Goal: Transaction & Acquisition: Purchase product/service

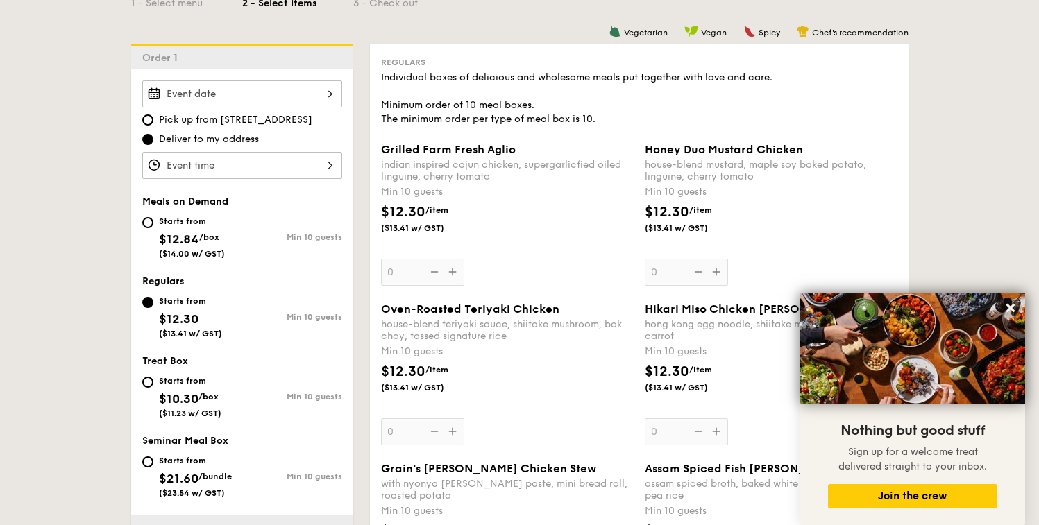
scroll to position [350, 0]
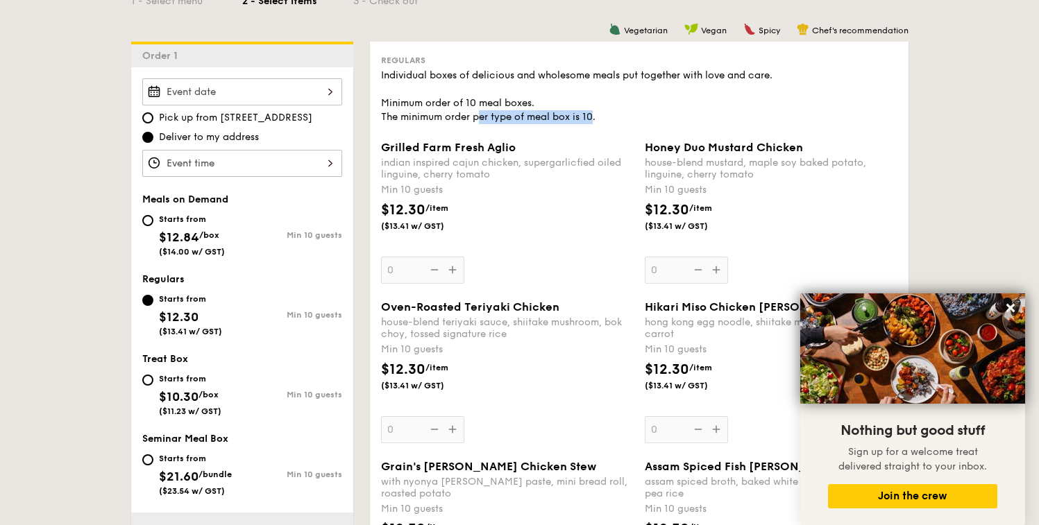
drag, startPoint x: 596, startPoint y: 119, endPoint x: 482, endPoint y: 117, distance: 114.5
click at [482, 117] on div "Individual boxes of delicious and wholesome meals put together with love and ca…" at bounding box center [639, 97] width 516 height 56
click at [514, 117] on div "Individual boxes of delicious and wholesome meals put together with love and ca…" at bounding box center [639, 97] width 516 height 56
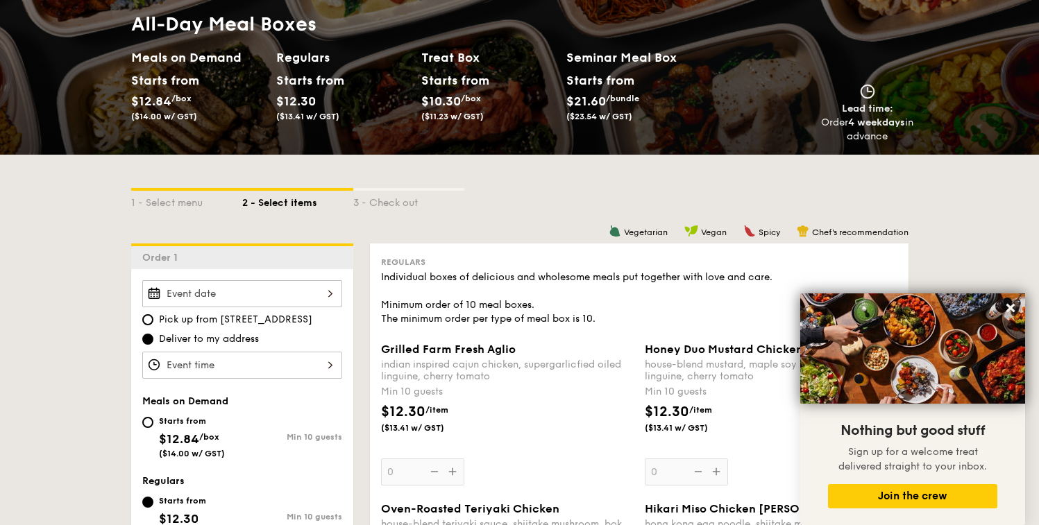
scroll to position [142, 0]
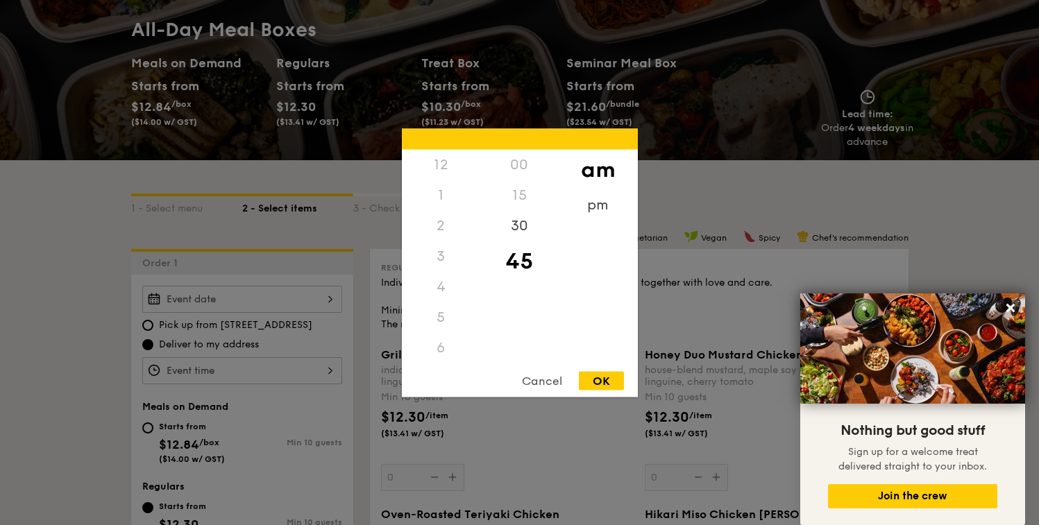
click at [257, 366] on div "12 1 2 3 4 5 6 7 8 9 10 11 00 15 30 45 am pm Cancel OK" at bounding box center [242, 370] width 200 height 27
drag, startPoint x: 443, startPoint y: 299, endPoint x: 445, endPoint y: 194, distance: 104.8
click at [445, 194] on div "12 1 2 3 4 5 6 7 8 9 10 11" at bounding box center [441, 255] width 78 height 212
drag, startPoint x: 445, startPoint y: 325, endPoint x: 446, endPoint y: 273, distance: 52.1
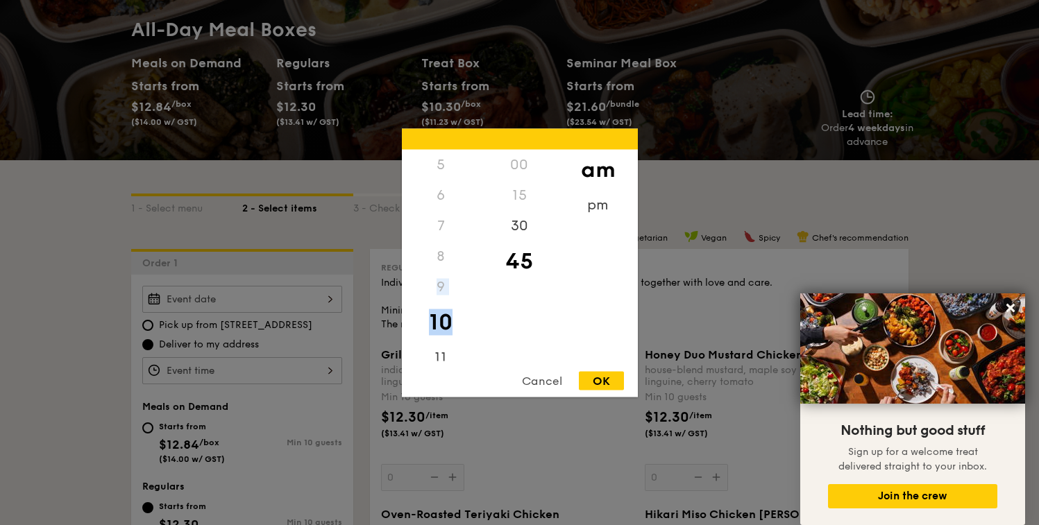
click at [446, 273] on div "12 1 2 3 4 5 6 7 8 9 10 11" at bounding box center [441, 255] width 78 height 212
click at [442, 354] on div "11" at bounding box center [441, 362] width 78 height 40
click at [598, 378] on div "OK" at bounding box center [601, 380] width 45 height 19
type input "11:45AM"
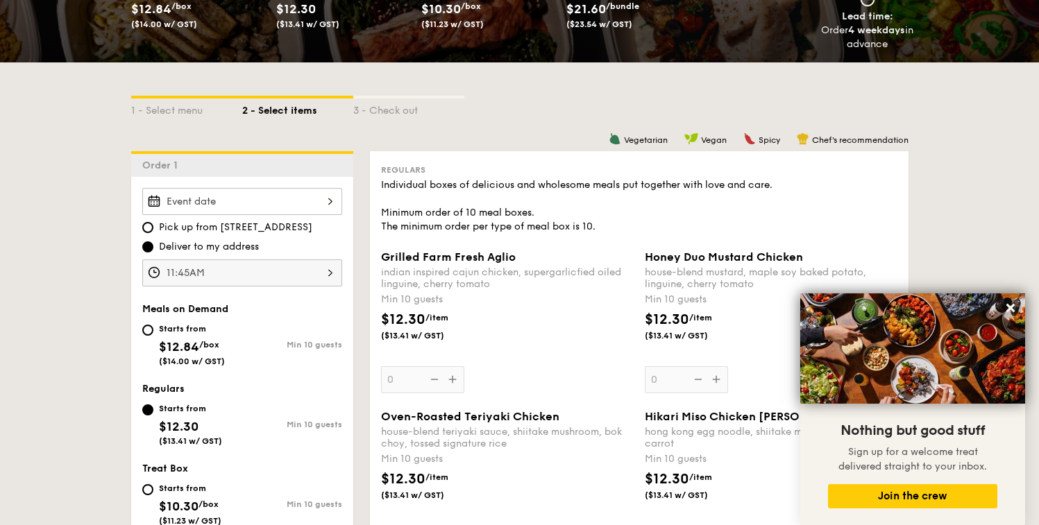
scroll to position [242, 0]
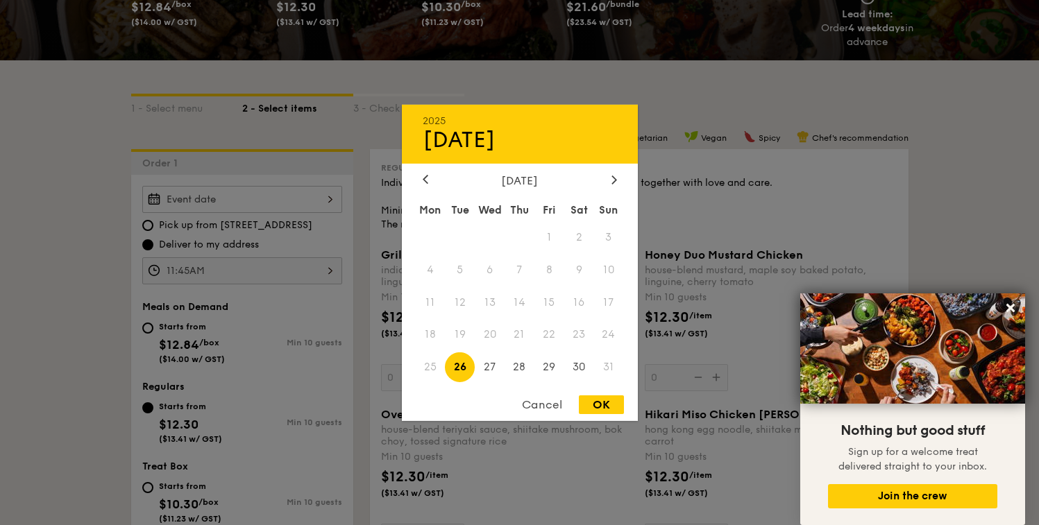
click at [239, 203] on div "2025 Aug [DATE] Tue Wed Thu Fri Sat Sun 1 2 3 4 5 6 7 8 9 10 11 12 13 14 15 16 …" at bounding box center [242, 199] width 200 height 27
click at [609, 179] on div at bounding box center [614, 179] width 12 height 13
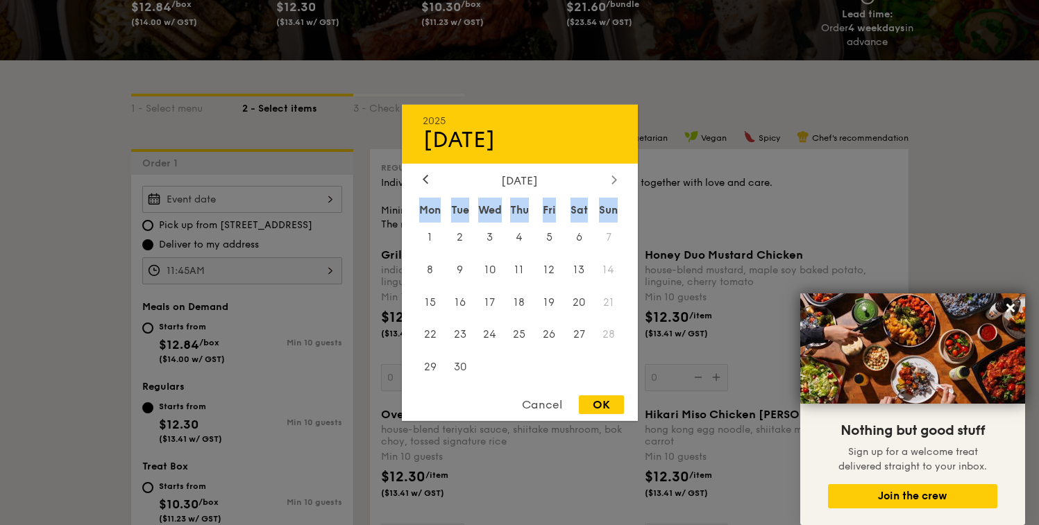
click at [609, 179] on div at bounding box center [614, 179] width 12 height 13
click at [424, 181] on icon at bounding box center [426, 179] width 6 height 9
click at [522, 231] on span "4" at bounding box center [519, 237] width 30 height 30
click at [598, 409] on div "OK" at bounding box center [601, 404] width 45 height 19
type input "[DATE]"
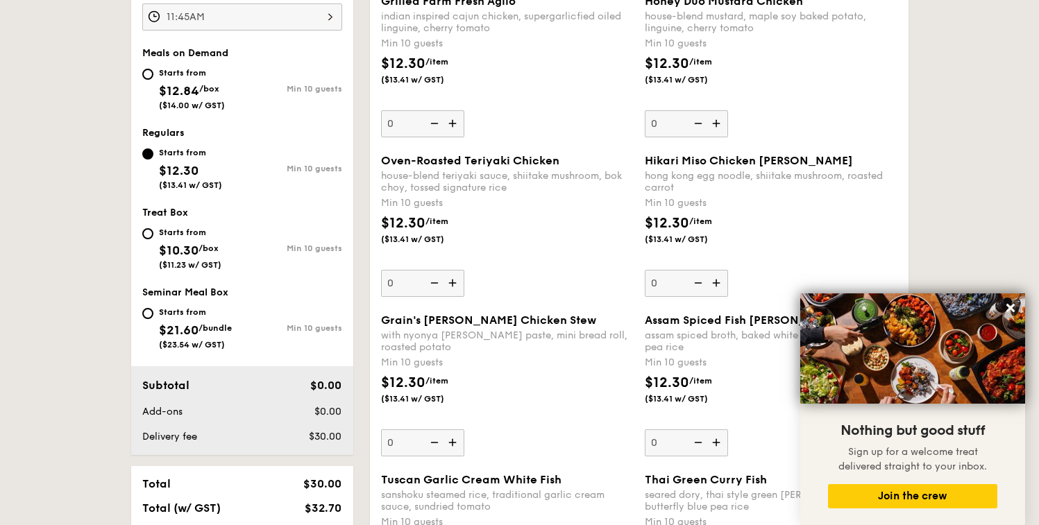
scroll to position [504, 0]
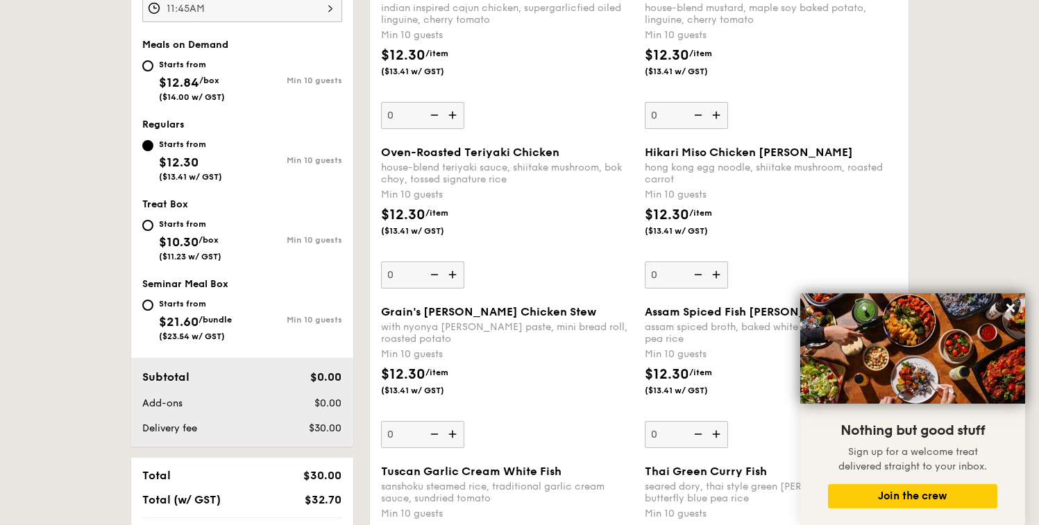
click at [203, 304] on div "Starts from" at bounding box center [195, 303] width 73 height 11
click at [153, 304] on input "Starts from $21.60 /bundle ($23.54 w/ GST) Min 10 guests" at bounding box center [147, 305] width 11 height 11
radio input "true"
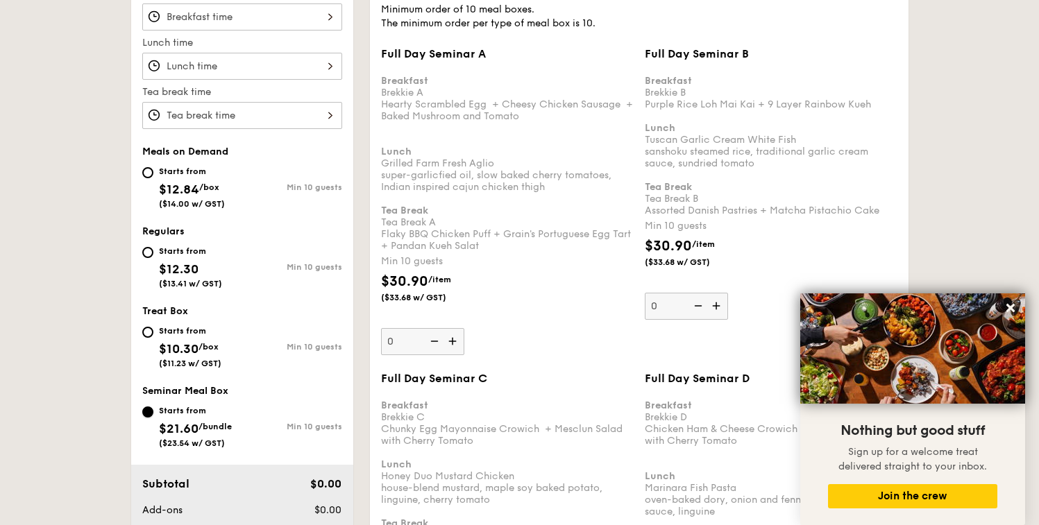
scroll to position [488, 0]
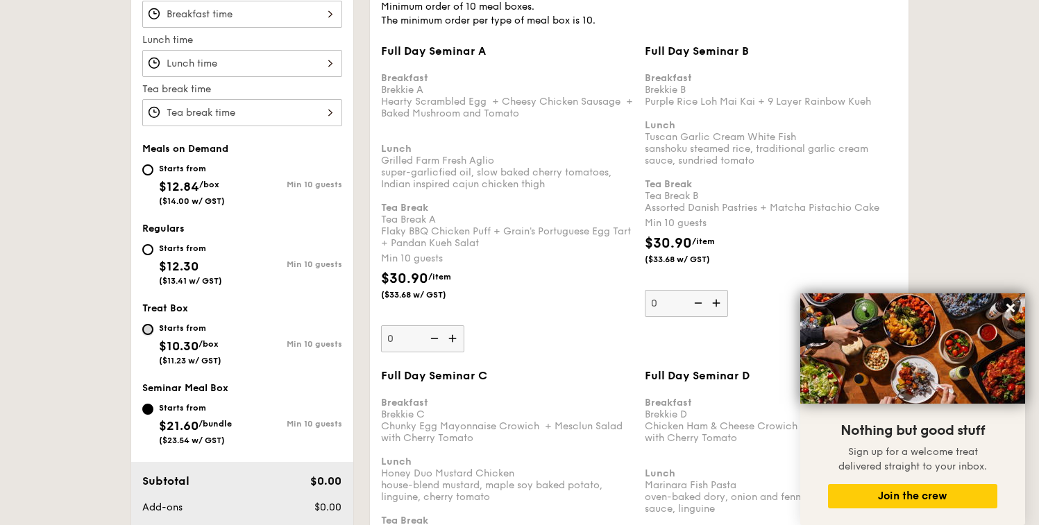
click at [151, 332] on input "Starts from $10.30 /box ($11.23 w/ GST) Min 10 guests" at bounding box center [147, 329] width 11 height 11
radio input "true"
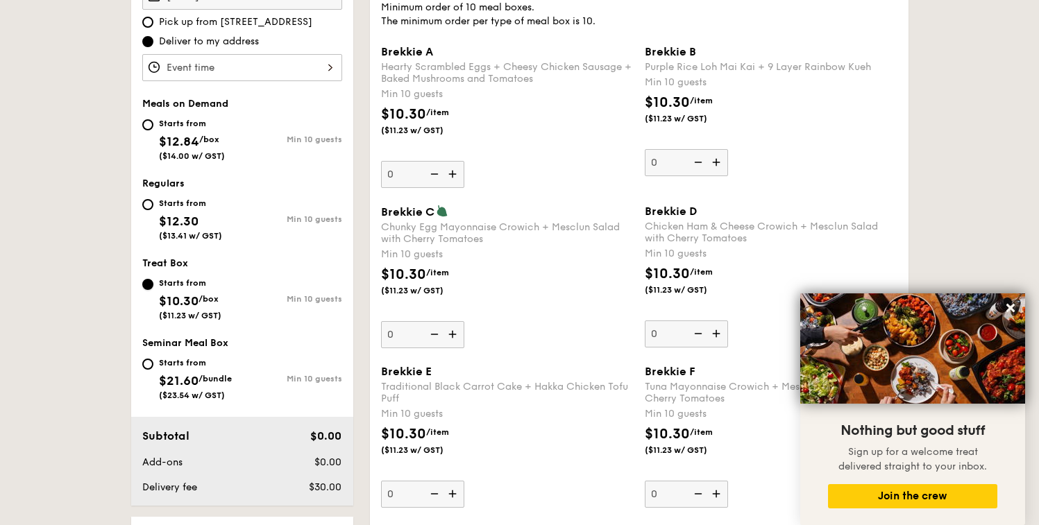
scroll to position [448, 0]
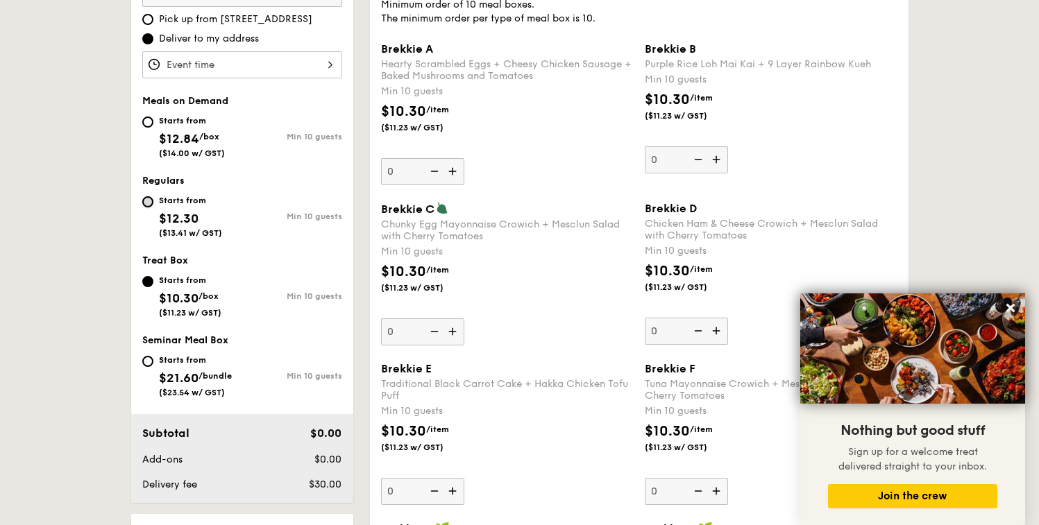
click at [146, 197] on input "Starts from $12.30 ($13.41 w/ GST) Min 10 guests" at bounding box center [147, 201] width 11 height 11
radio input "true"
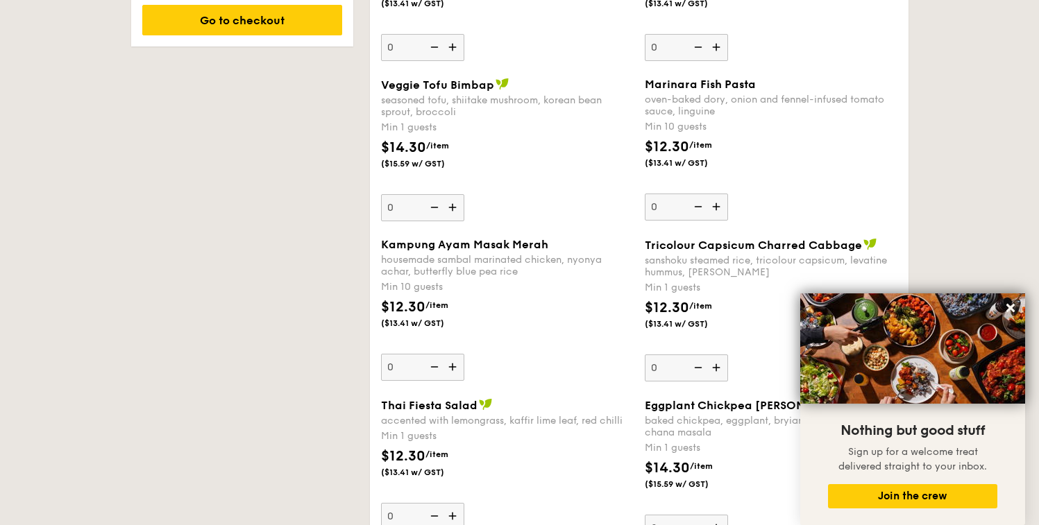
scroll to position [1054, 0]
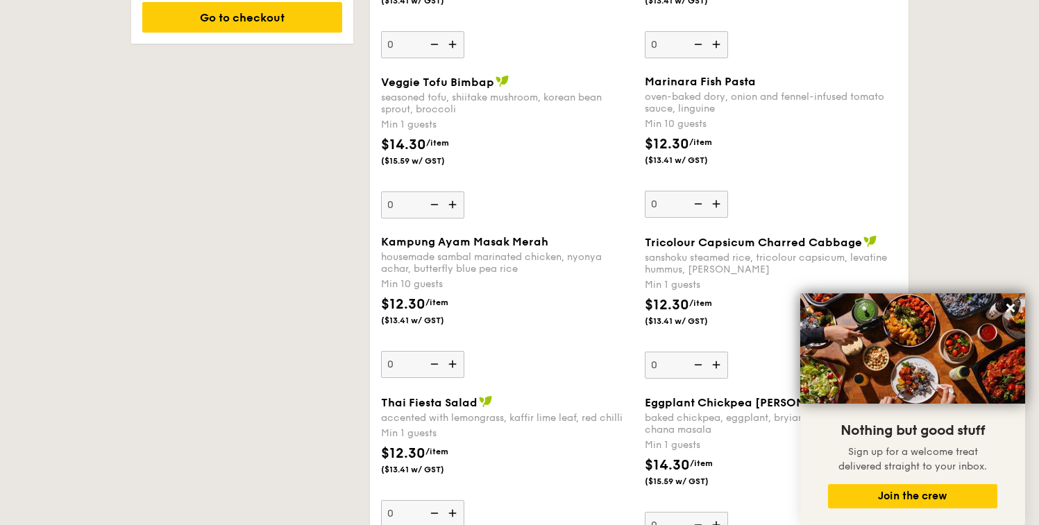
click at [547, 340] on div "$12.30 /item ($13.41 w/ GST)" at bounding box center [507, 318] width 264 height 49
click at [464, 351] on input "0" at bounding box center [422, 364] width 83 height 27
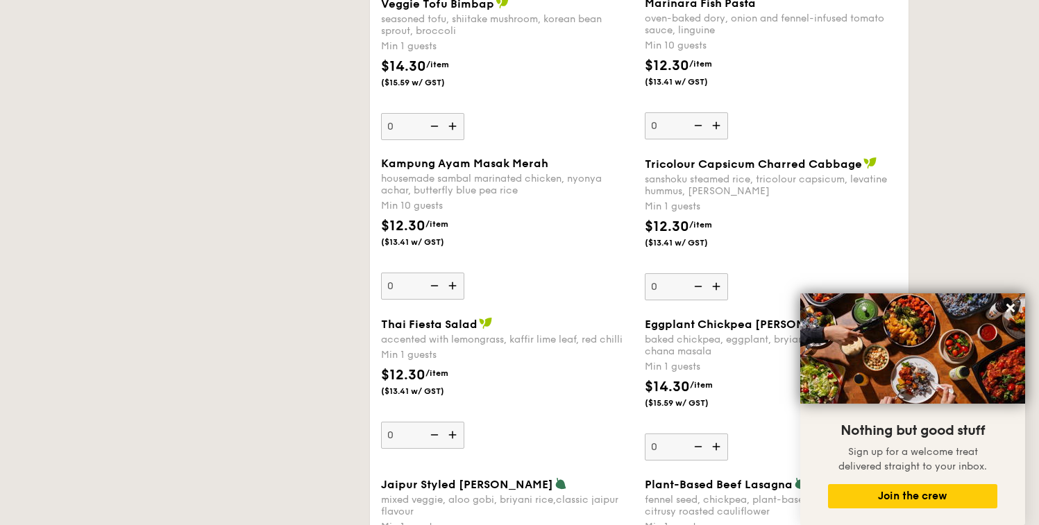
scroll to position [1140, 0]
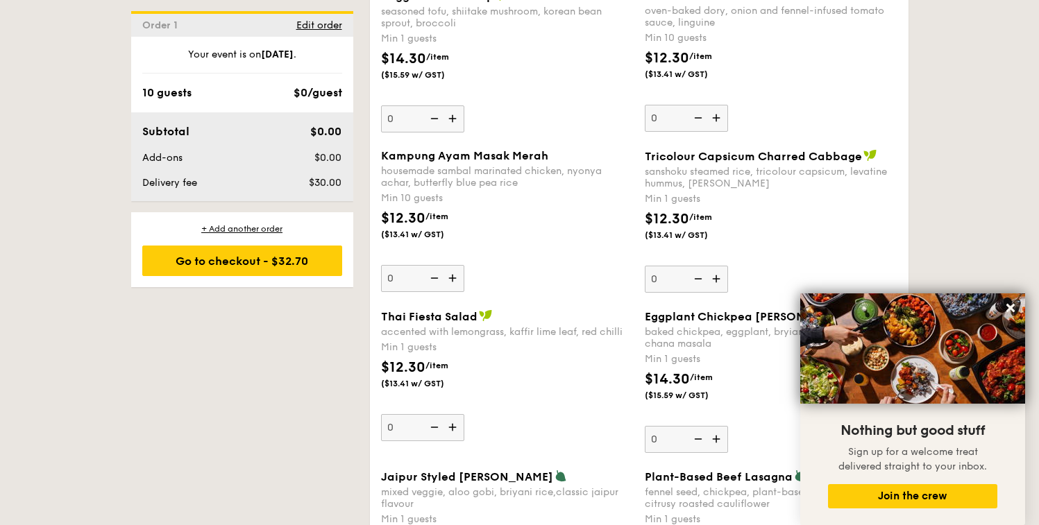
click at [576, 252] on div "$12.30 /item ($13.41 w/ GST)" at bounding box center [507, 232] width 264 height 49
click at [464, 265] on input "0" at bounding box center [422, 278] width 83 height 27
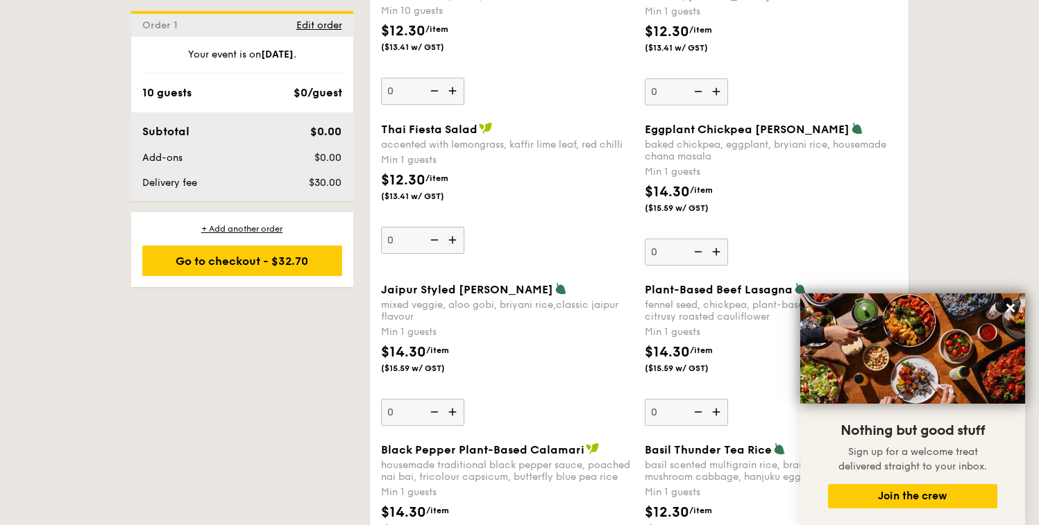
scroll to position [1339, 0]
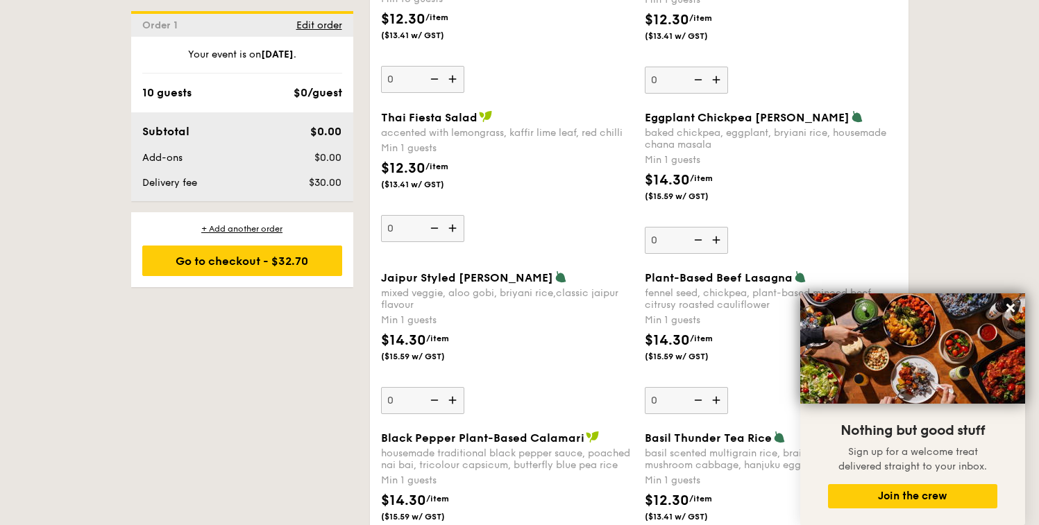
click at [815, 137] on div "baked chickpea, eggplant, bryiani rice, housemade chana masala" at bounding box center [771, 139] width 253 height 24
click at [728, 227] on input "0" at bounding box center [686, 240] width 83 height 27
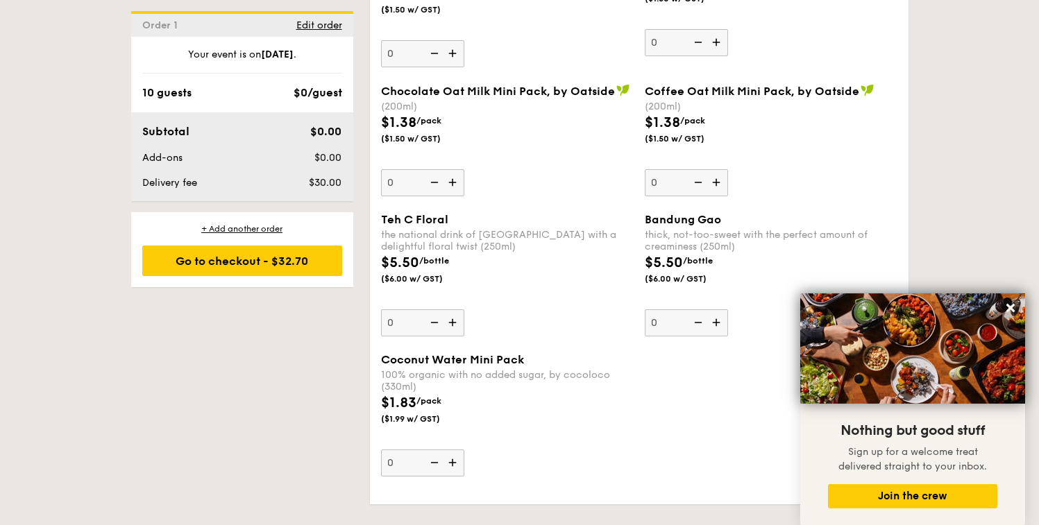
scroll to position [1318, 0]
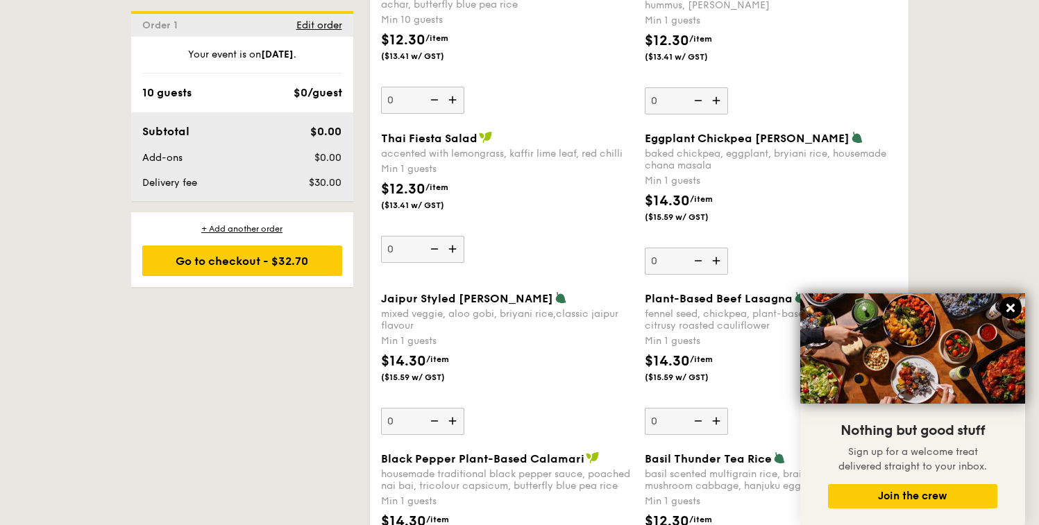
click at [1015, 312] on icon at bounding box center [1010, 308] width 12 height 12
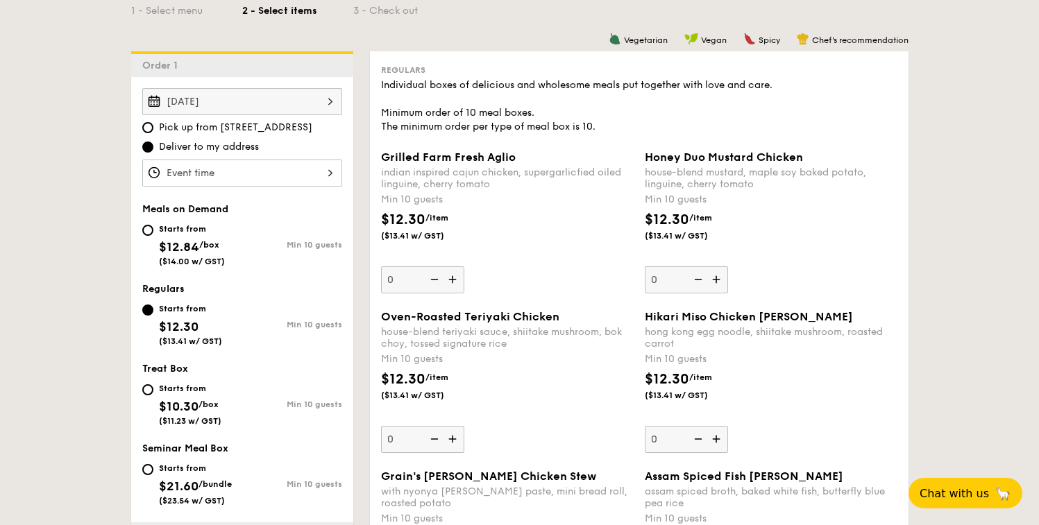
scroll to position [330, 0]
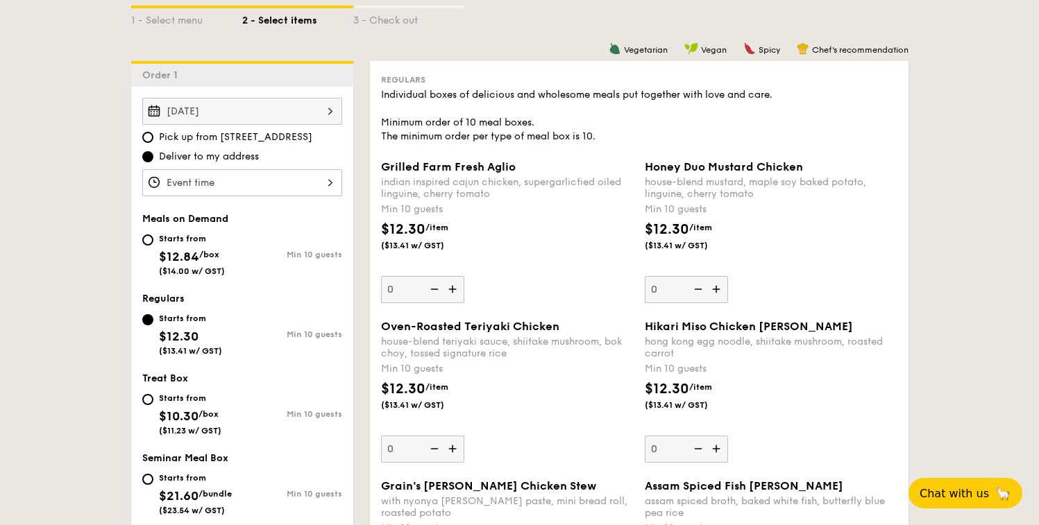
click at [572, 239] on div "$12.30 /item ($13.41 w/ GST)" at bounding box center [507, 243] width 264 height 49
click at [464, 276] on input "0" at bounding box center [422, 289] width 83 height 27
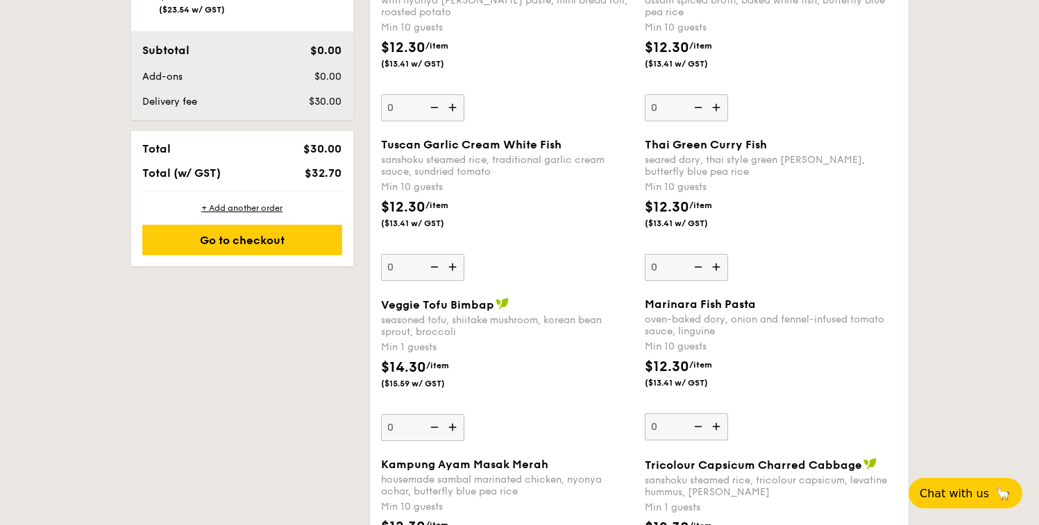
scroll to position [837, 0]
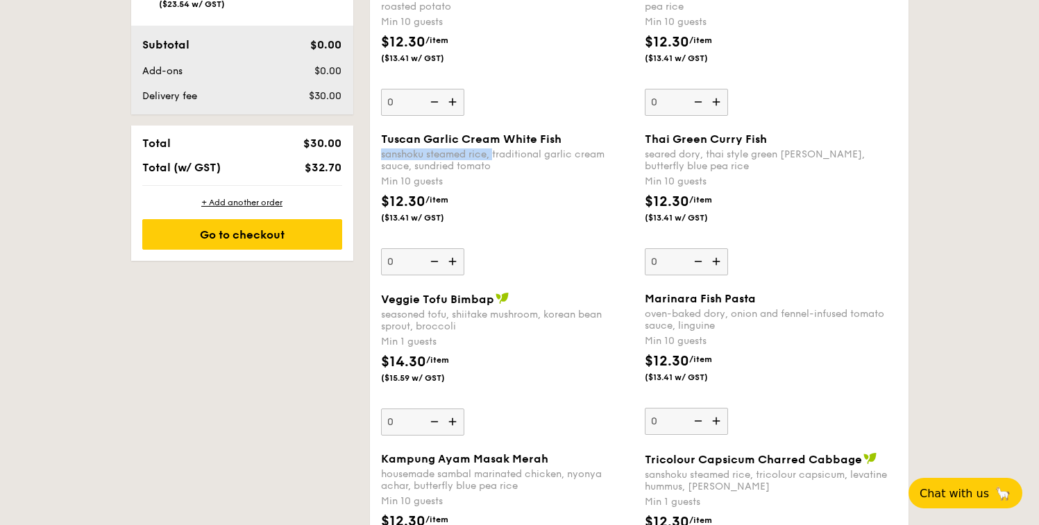
drag, startPoint x: 381, startPoint y: 158, endPoint x: 493, endPoint y: 156, distance: 111.7
click at [493, 156] on div "sanshoku steamed rice, traditional garlic cream sauce, sundried tomato" at bounding box center [507, 160] width 253 height 24
click at [540, 195] on div "$12.30 /item ($13.41 w/ GST)" at bounding box center [507, 215] width 264 height 49
click at [464, 248] on input "0" at bounding box center [422, 261] width 83 height 27
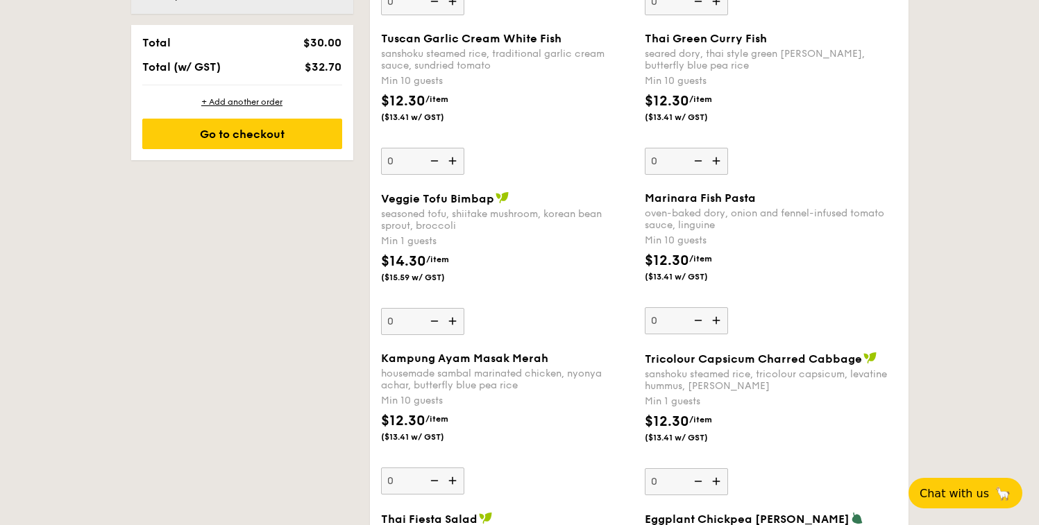
scroll to position [940, 0]
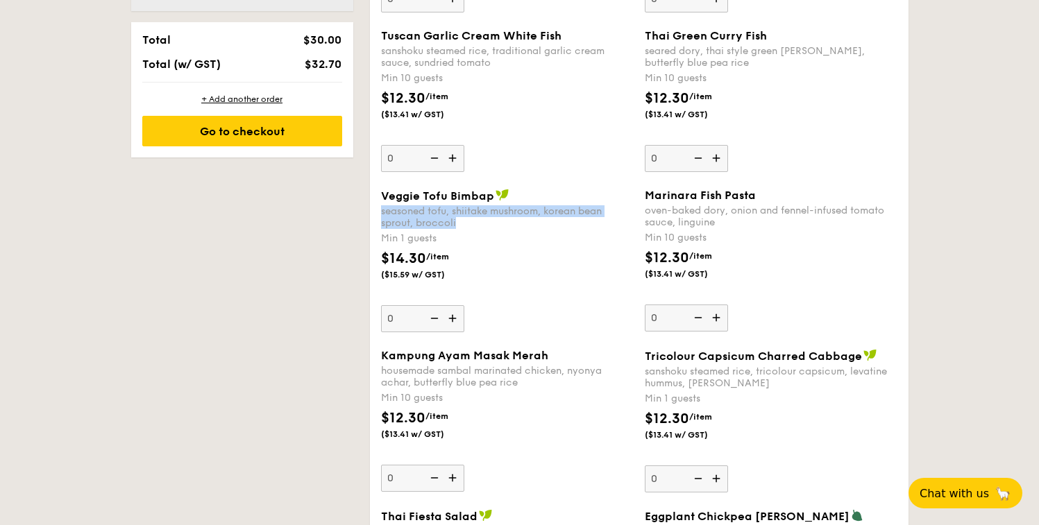
drag, startPoint x: 378, startPoint y: 209, endPoint x: 466, endPoint y: 221, distance: 88.9
click at [466, 221] on div "Veggie Tofu Bimbap seasoned tofu, shiitake mushroom, korean bean sprout, brocco…" at bounding box center [507, 261] width 264 height 144
click at [505, 246] on div "Veggie Tofu Bimbap seasoned tofu, shiitake mushroom, korean bean sprout, brocco…" at bounding box center [507, 261] width 253 height 144
click at [464, 305] on input "0" at bounding box center [422, 318] width 83 height 27
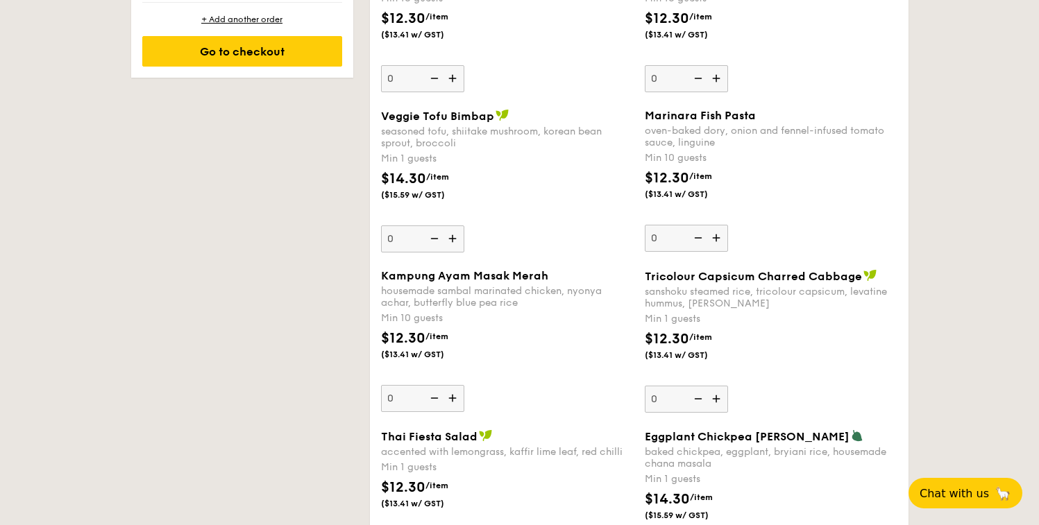
scroll to position [1021, 0]
click at [573, 244] on div "Veggie Tofu Bimbap seasoned tofu, shiitake mushroom, korean bean sprout, brocco…" at bounding box center [507, 180] width 253 height 144
click at [464, 244] on input "0" at bounding box center [422, 238] width 83 height 27
click at [749, 334] on div "$12.30 /item ($13.41 w/ GST)" at bounding box center [771, 352] width 264 height 49
click at [728, 385] on input "0" at bounding box center [686, 398] width 83 height 27
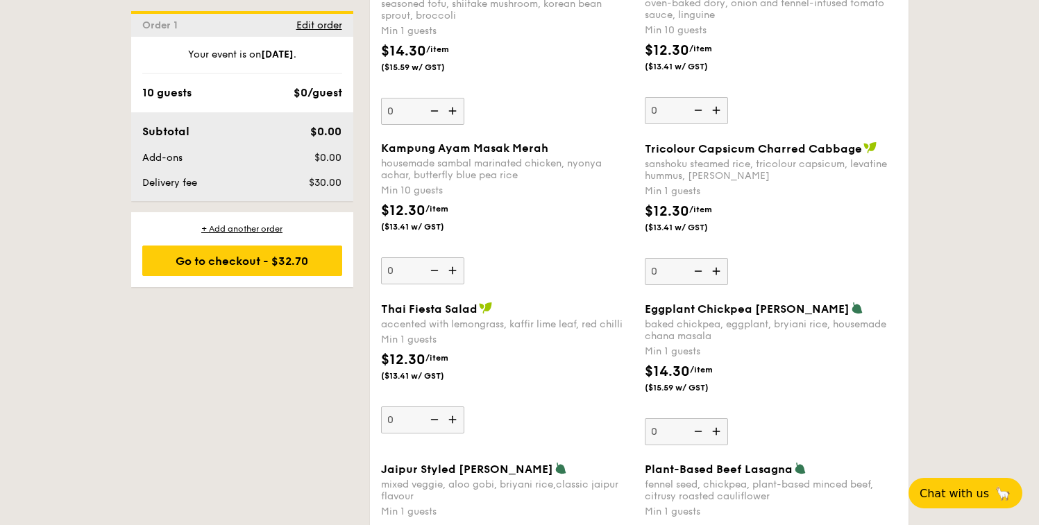
scroll to position [1149, 0]
click at [791, 368] on div "$14.30 /item ($15.59 w/ GST)" at bounding box center [771, 384] width 264 height 49
click at [728, 417] on input "0" at bounding box center [686, 430] width 83 height 27
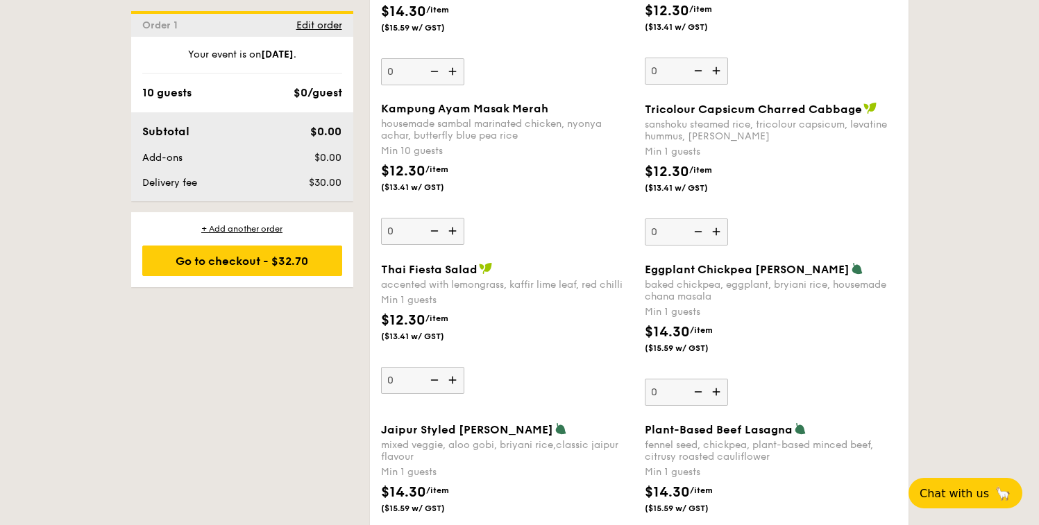
scroll to position [1211, 0]
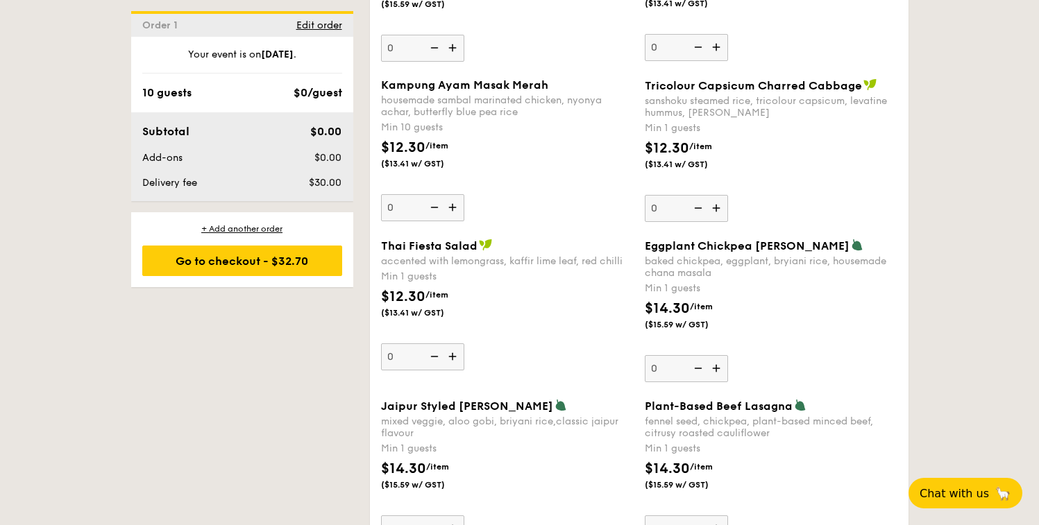
click at [790, 316] on div "$14.30 /item ($15.59 w/ GST)" at bounding box center [771, 322] width 264 height 49
click at [728, 355] on input "0" at bounding box center [686, 368] width 83 height 27
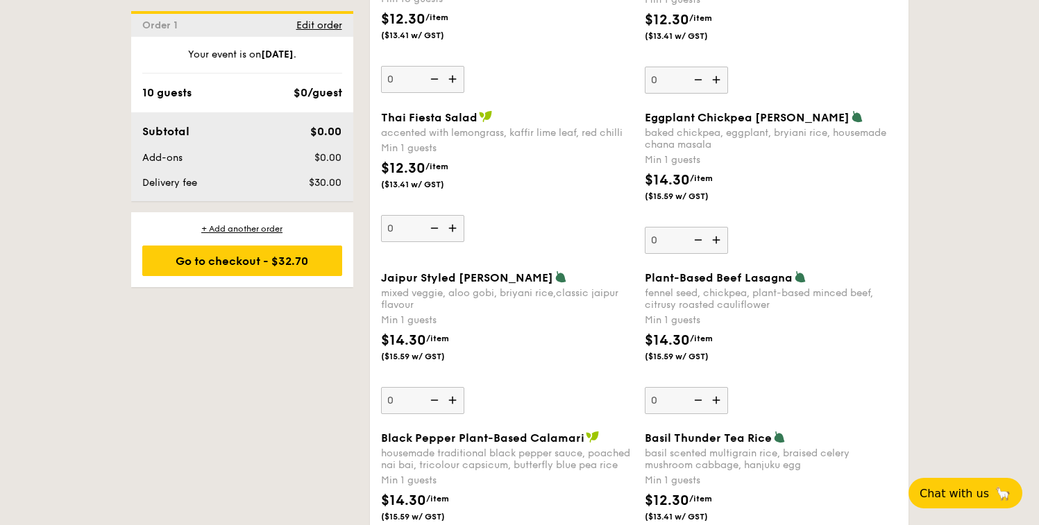
scroll to position [1349, 0]
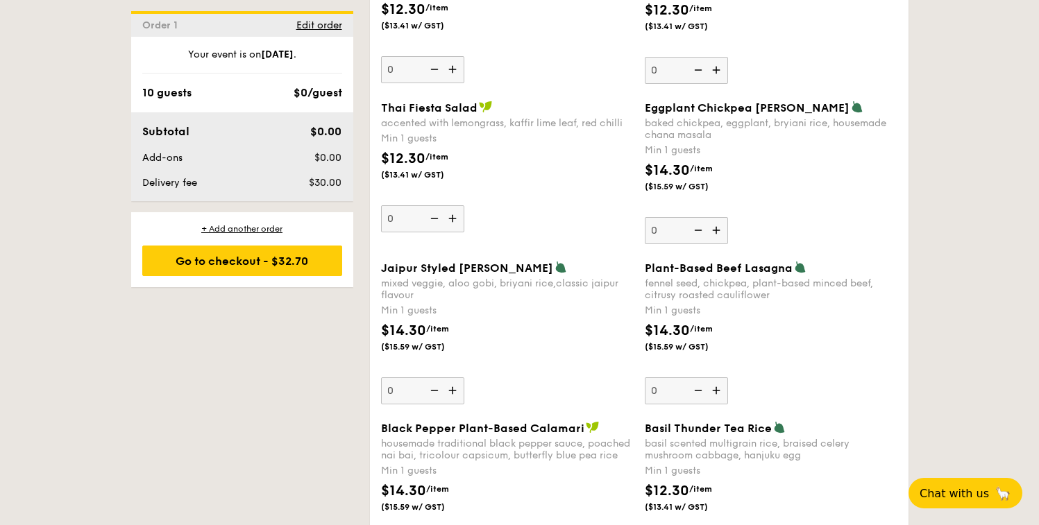
click at [568, 358] on div "$14.30 /item ($15.59 w/ GST)" at bounding box center [507, 345] width 264 height 49
click at [464, 377] on input "0" at bounding box center [422, 390] width 83 height 27
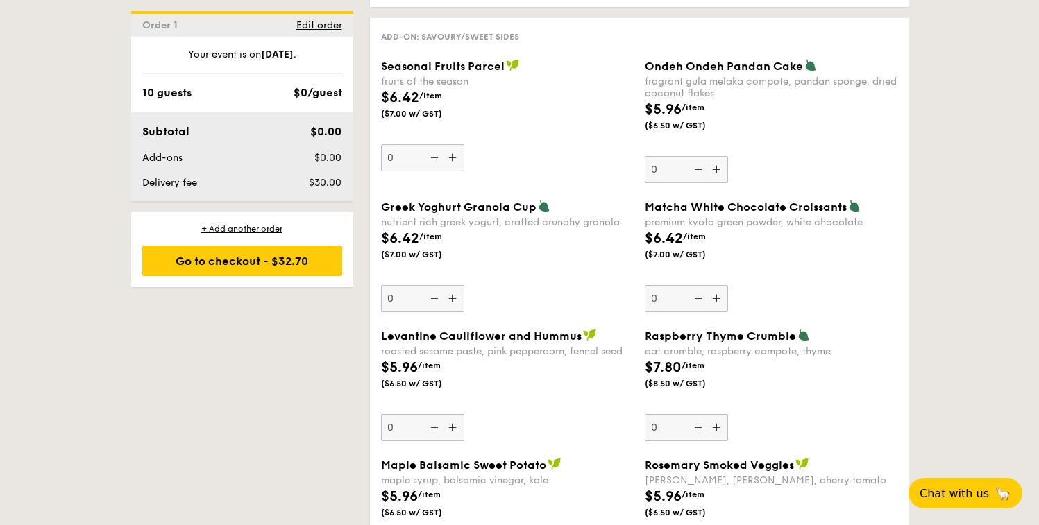
scroll to position [2097, 0]
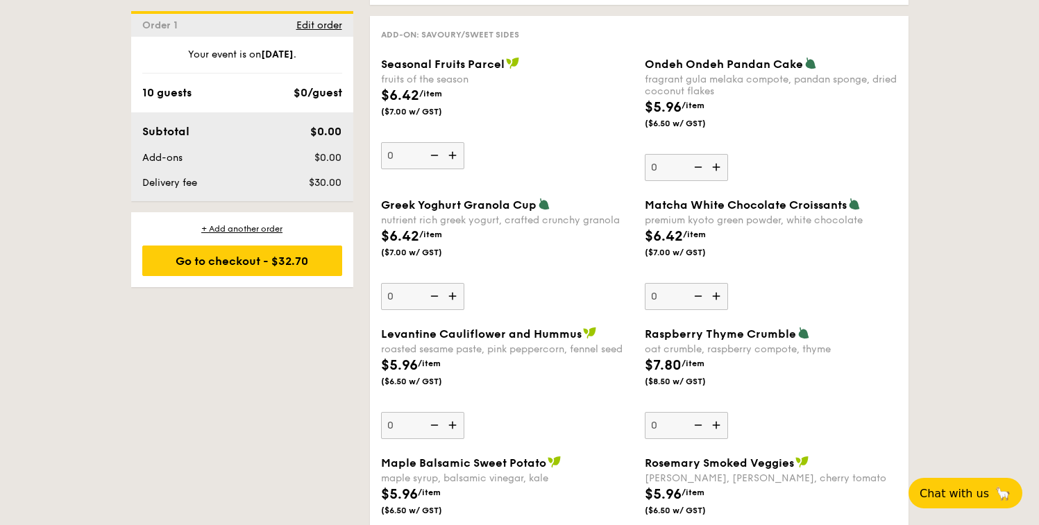
click at [522, 315] on div "Greek Yoghurt Granola Cup nutrient rich greek yogurt, crafted crunchy granola $…" at bounding box center [638, 262] width 527 height 129
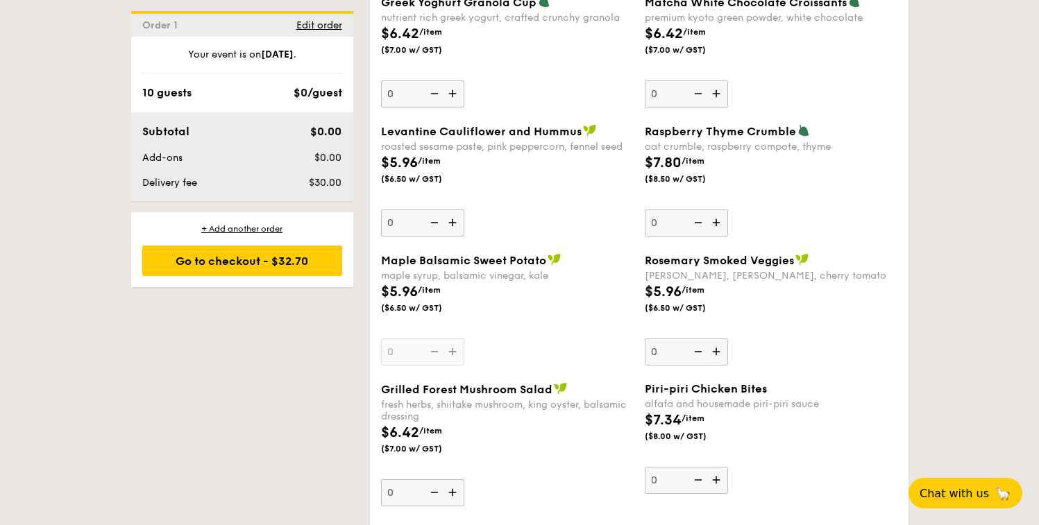
scroll to position [2314, 0]
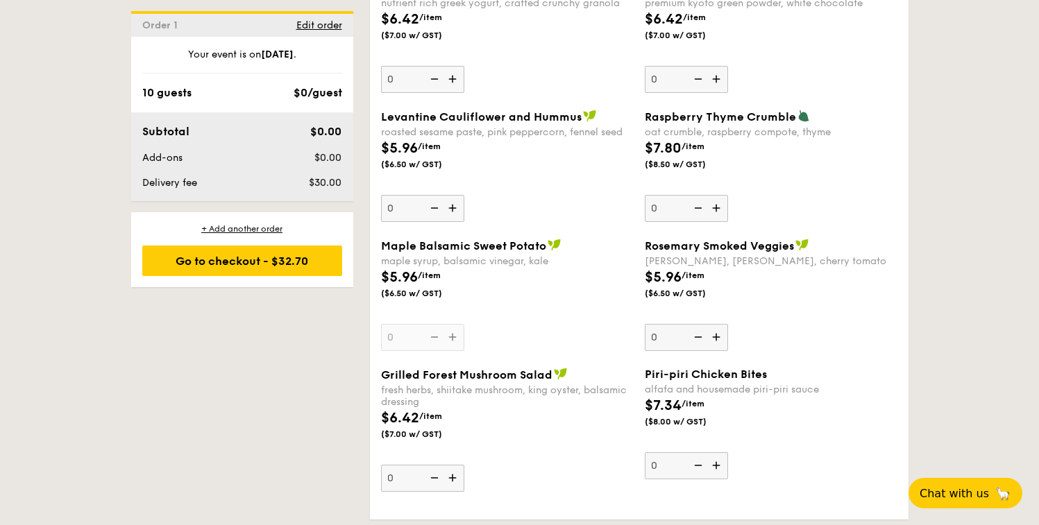
click at [769, 408] on div "$7.34 /item ($8.00 w/ GST)" at bounding box center [771, 419] width 264 height 49
click at [728, 452] on input "0" at bounding box center [686, 465] width 83 height 27
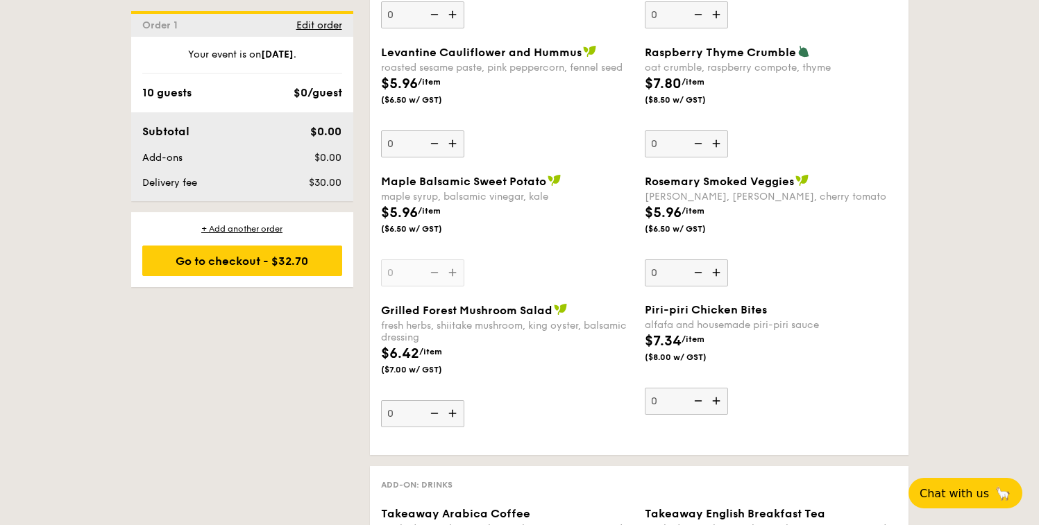
scroll to position [2379, 0]
click at [506, 325] on div "fresh herbs, shiitake mushroom, king oyster, balsamic dressing" at bounding box center [507, 331] width 253 height 24
click at [464, 400] on input "0" at bounding box center [422, 413] width 83 height 27
click at [545, 244] on div "$5.96 /item ($6.50 w/ GST)" at bounding box center [507, 226] width 264 height 49
click at [464, 259] on input "0" at bounding box center [422, 272] width 83 height 27
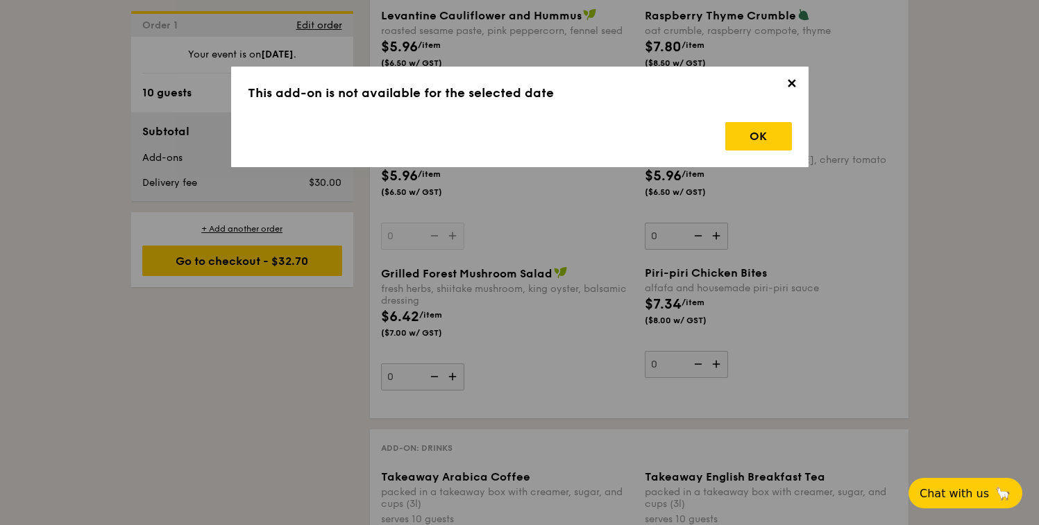
scroll to position [2420, 0]
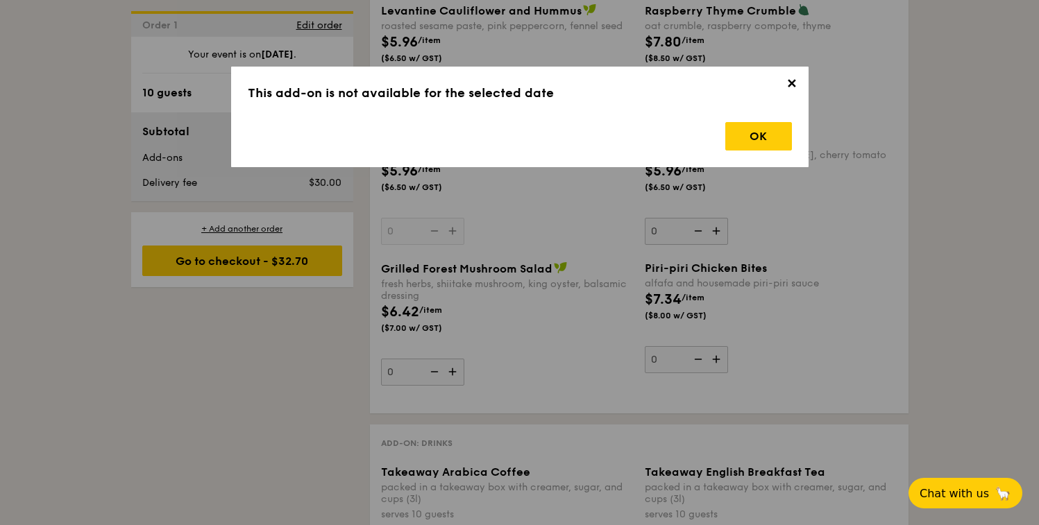
click at [784, 83] on span "✕" at bounding box center [791, 85] width 19 height 19
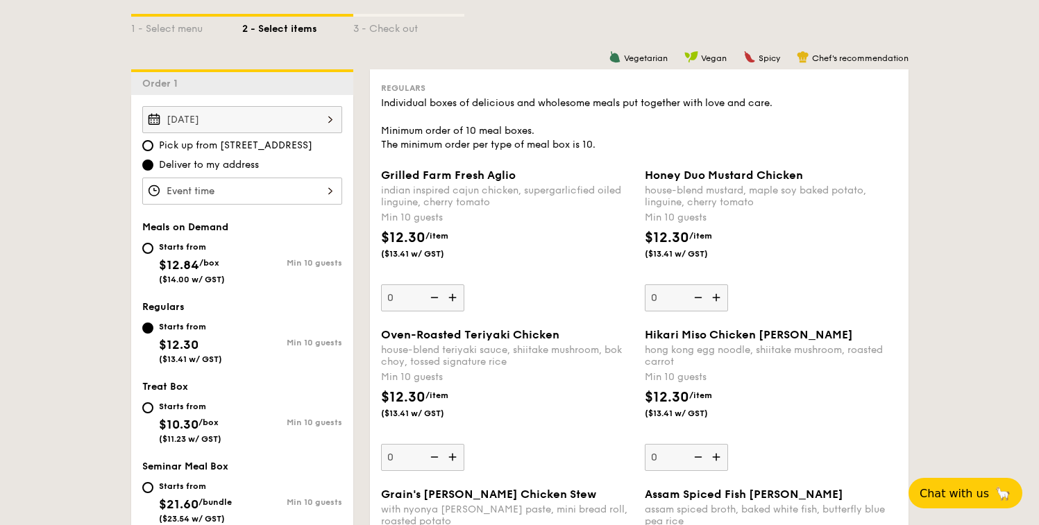
scroll to position [307, 0]
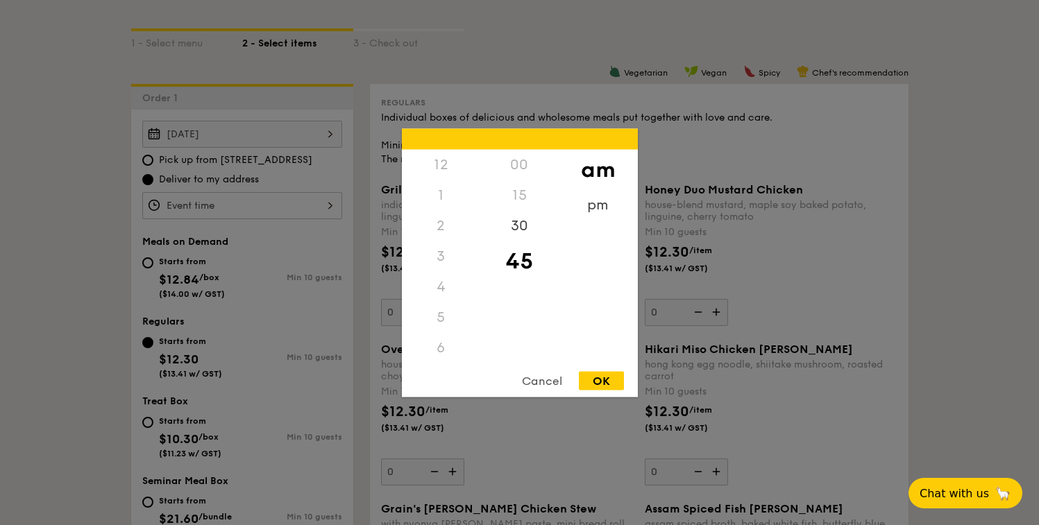
click at [318, 202] on div "12 1 2 3 4 5 6 7 8 9 10 11 00 15 30 45 am pm Cancel OK" at bounding box center [242, 205] width 200 height 27
drag, startPoint x: 454, startPoint y: 325, endPoint x: 454, endPoint y: 309, distance: 16.0
click at [454, 304] on div "10" at bounding box center [441, 322] width 78 height 40
click at [443, 355] on div "11" at bounding box center [441, 362] width 78 height 40
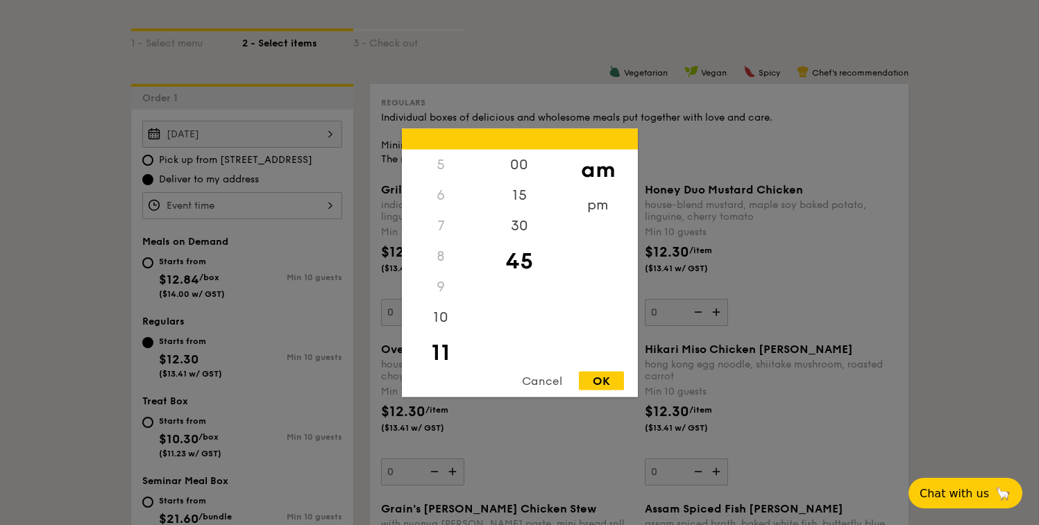
click at [595, 382] on div "OK" at bounding box center [601, 380] width 45 height 19
type input "11:45AM"
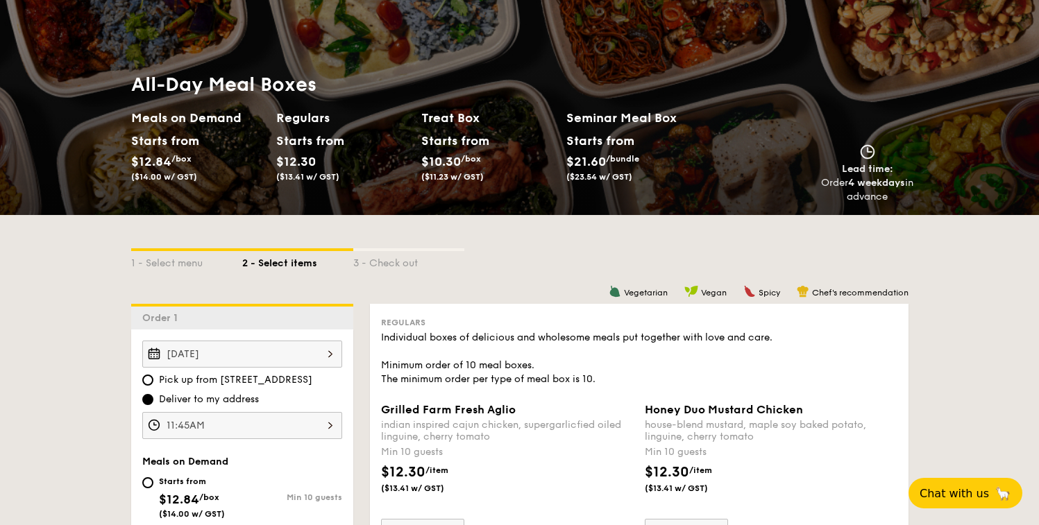
scroll to position [0, 0]
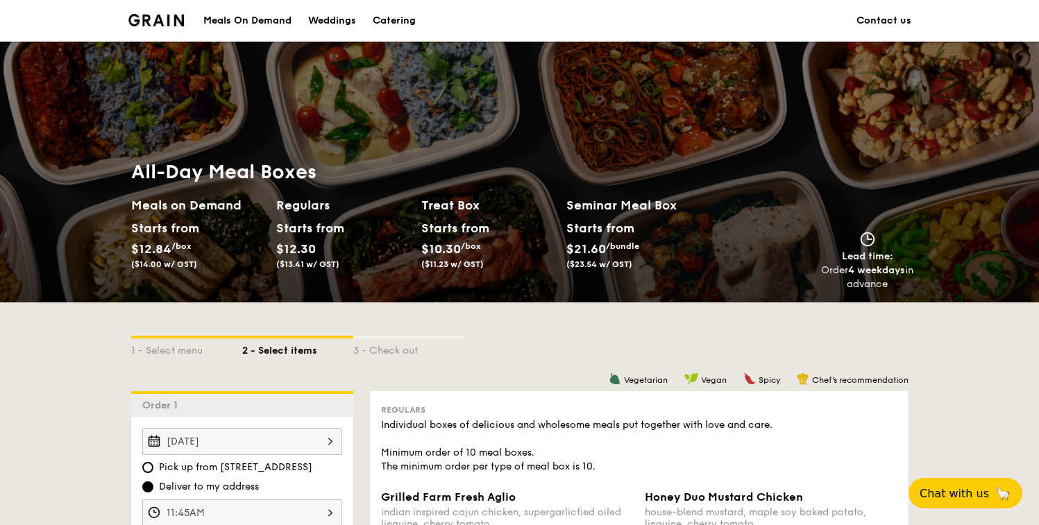
click at [275, 23] on div "Meals On Demand" at bounding box center [247, 21] width 88 height 42
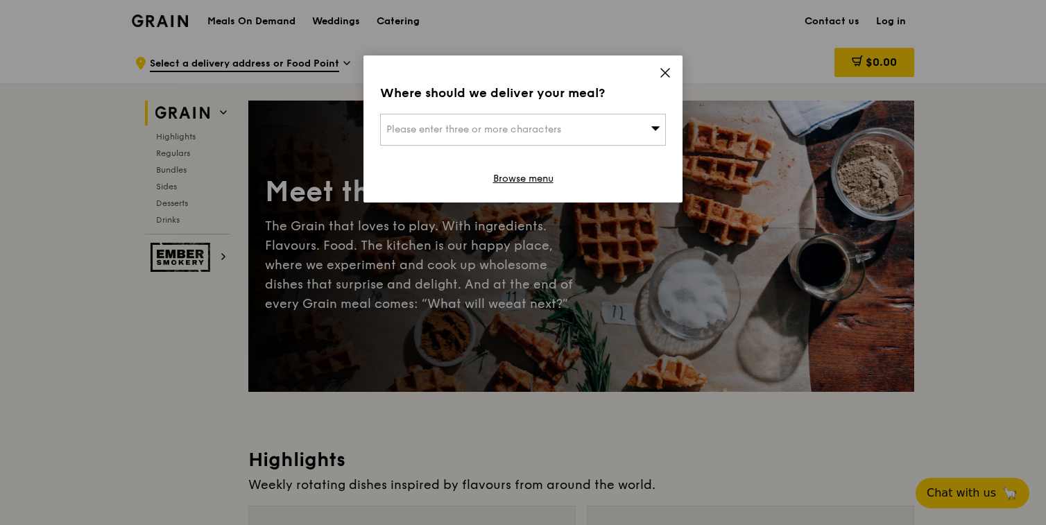
click at [660, 76] on icon at bounding box center [665, 73] width 12 height 12
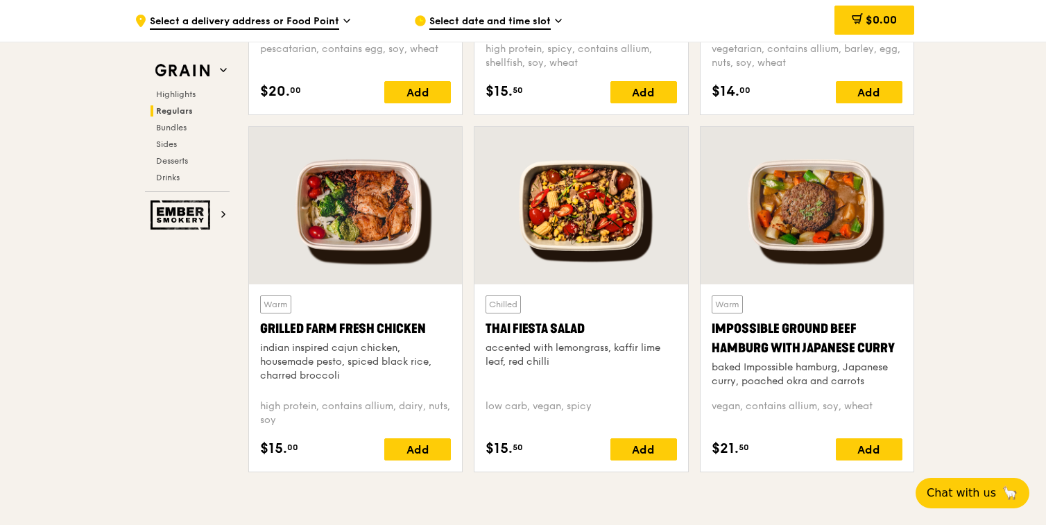
scroll to position [1531, 0]
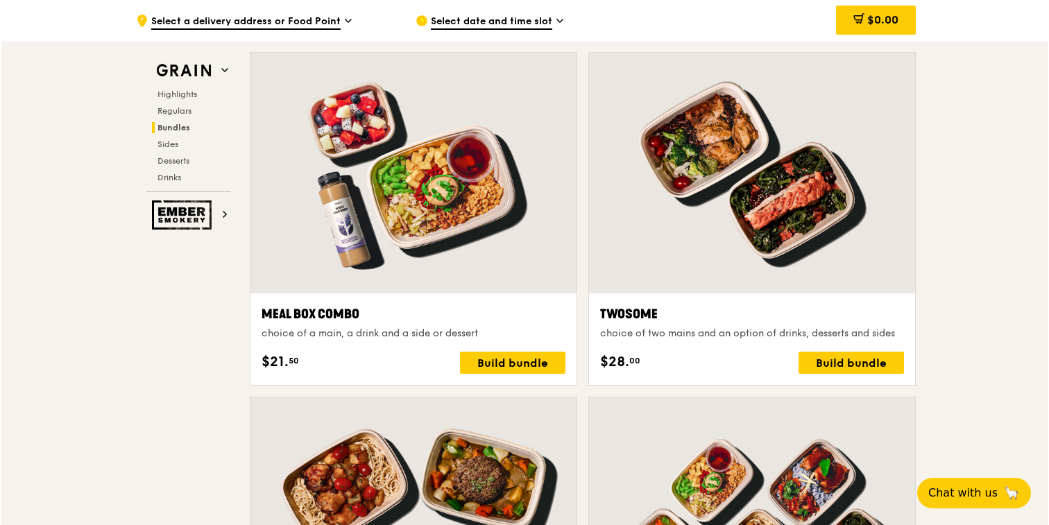
scroll to position [2039, 0]
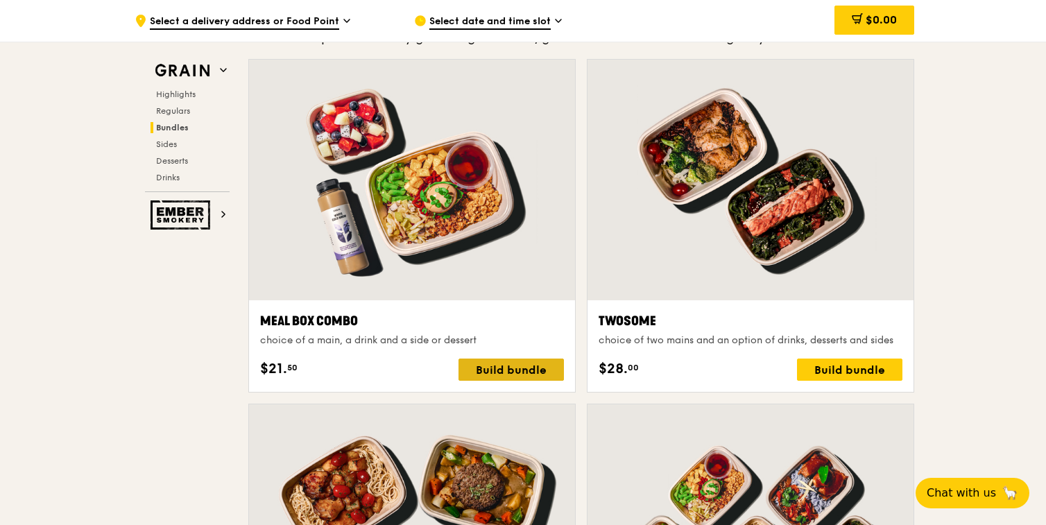
click at [526, 370] on div "Build bundle" at bounding box center [511, 370] width 105 height 22
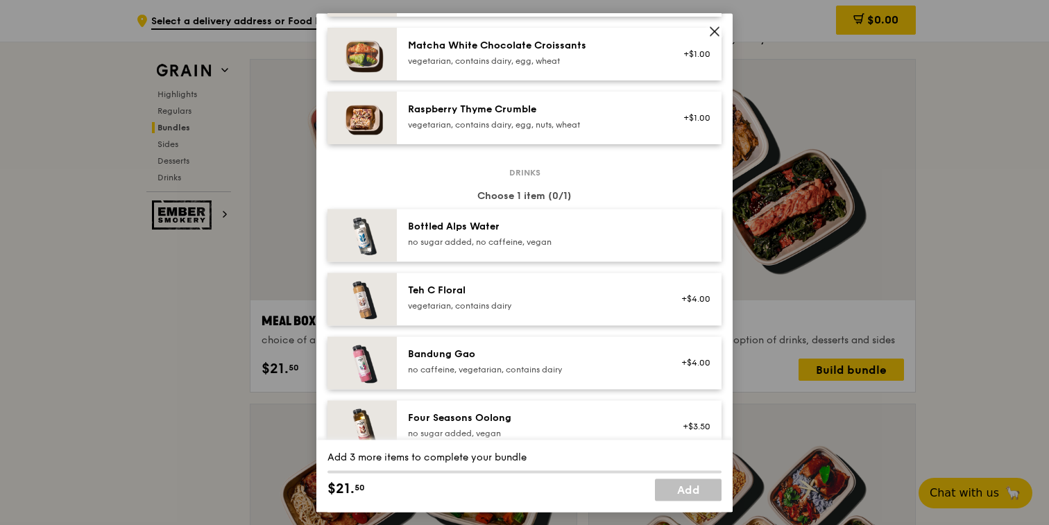
scroll to position [1291, 0]
click at [562, 310] on div "vegetarian, contains dairy" at bounding box center [532, 304] width 249 height 11
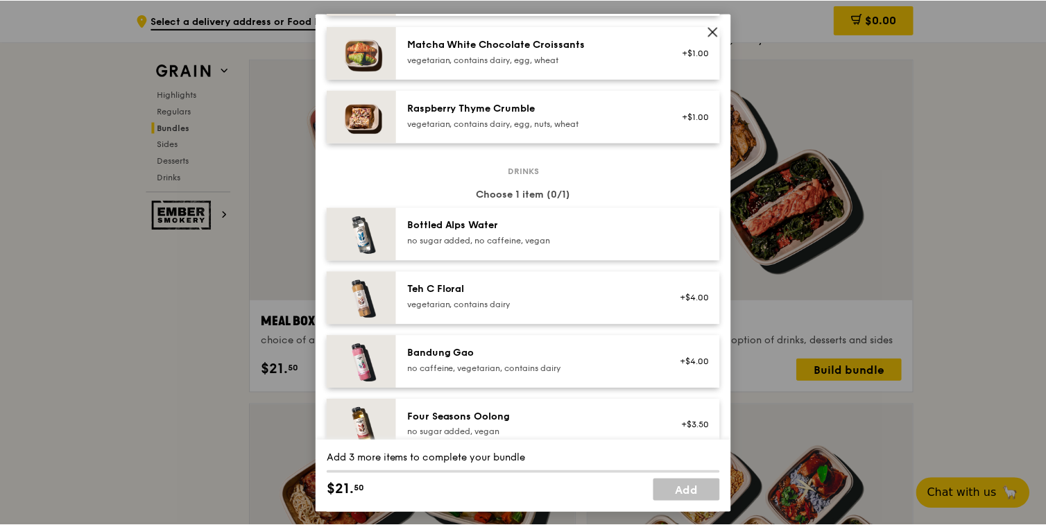
scroll to position [2039, 0]
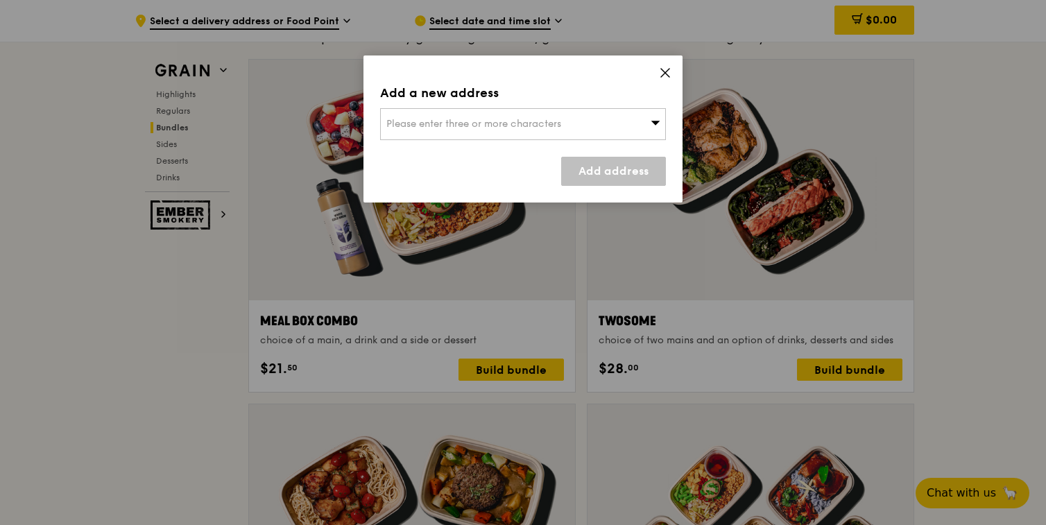
click at [616, 125] on div "Please enter three or more characters" at bounding box center [523, 124] width 286 height 32
click at [536, 150] on li "Please enter 3 or more characters" at bounding box center [523, 151] width 284 height 25
click at [660, 77] on icon at bounding box center [665, 73] width 12 height 12
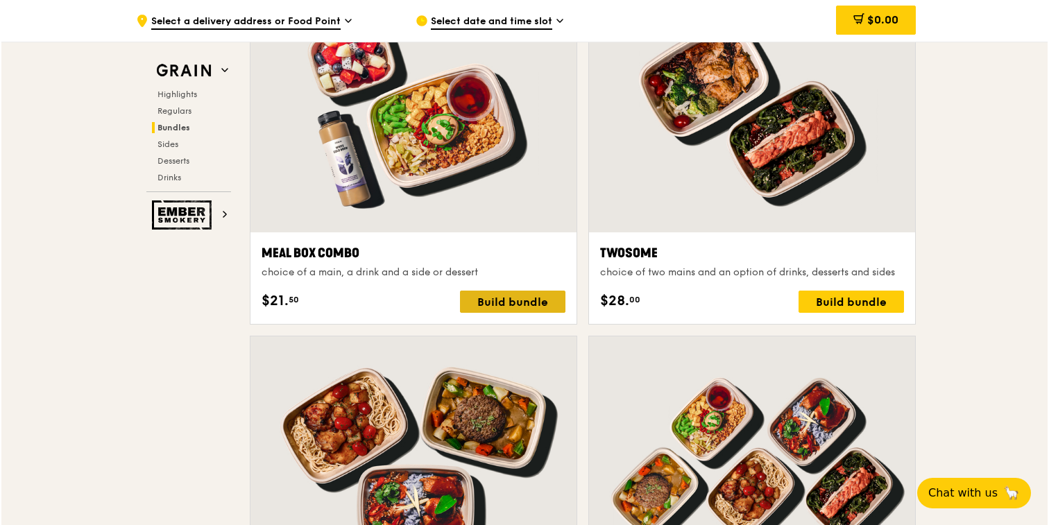
scroll to position [2110, 0]
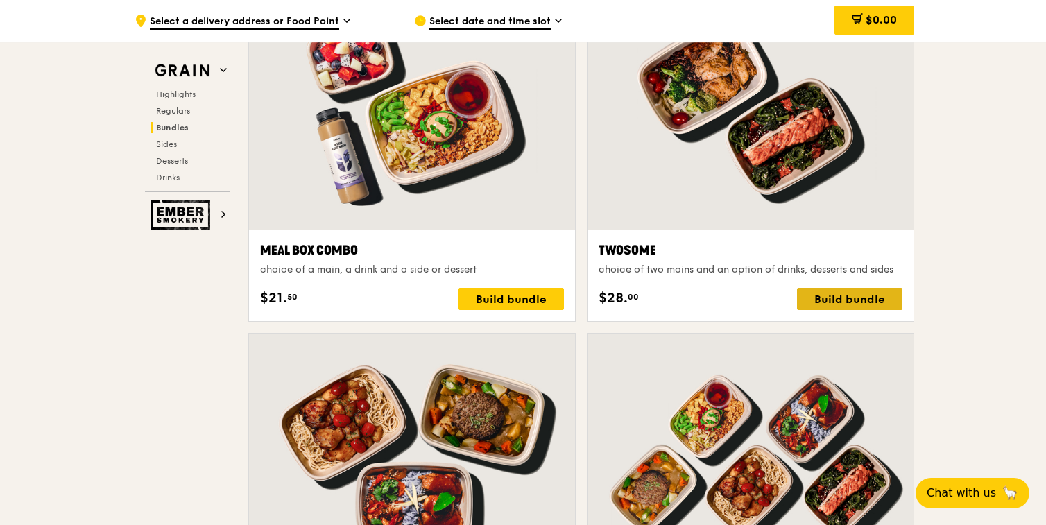
click at [863, 302] on div "Build bundle" at bounding box center [849, 299] width 105 height 22
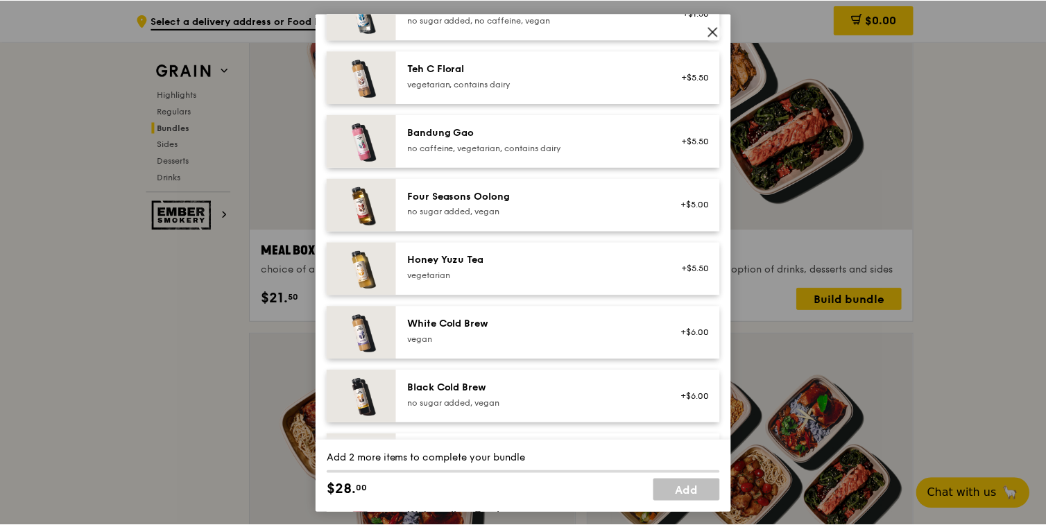
scroll to position [1644, 0]
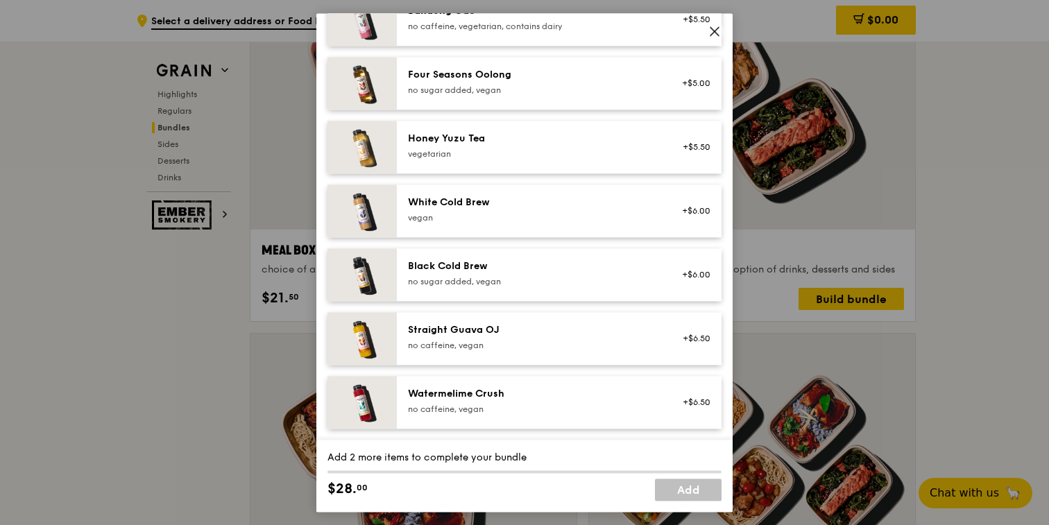
click at [713, 31] on icon at bounding box center [714, 31] width 8 height 8
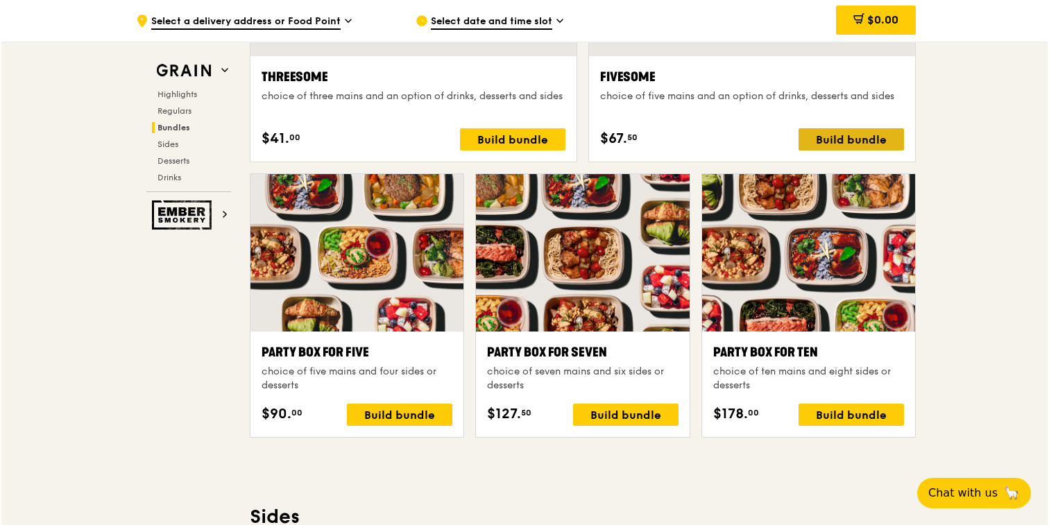
scroll to position [2630, 0]
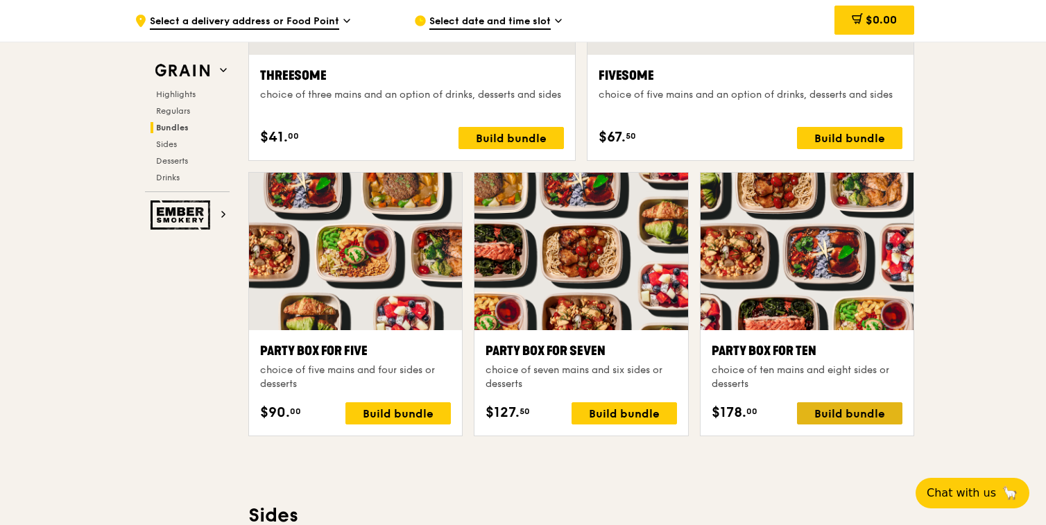
click at [849, 414] on div "Build bundle" at bounding box center [849, 413] width 105 height 22
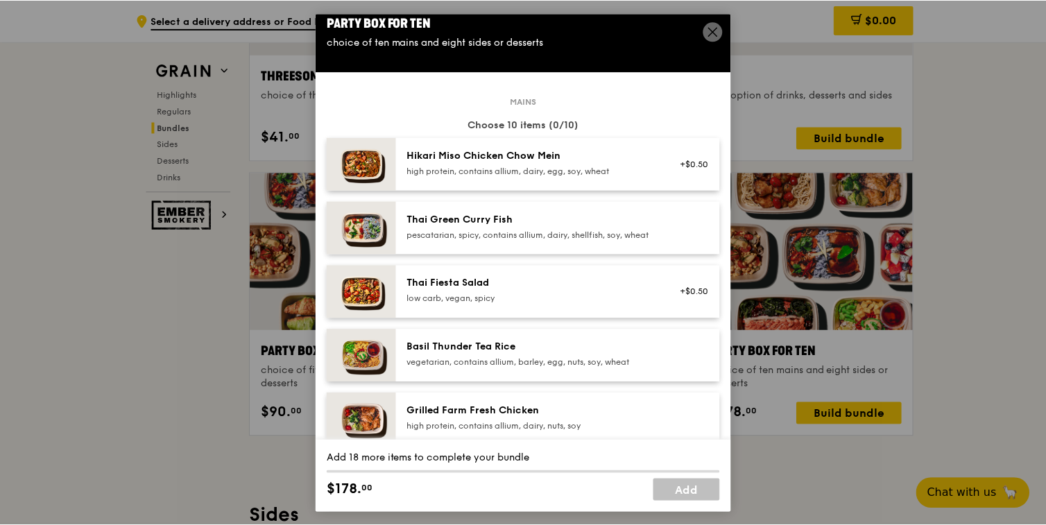
scroll to position [0, 0]
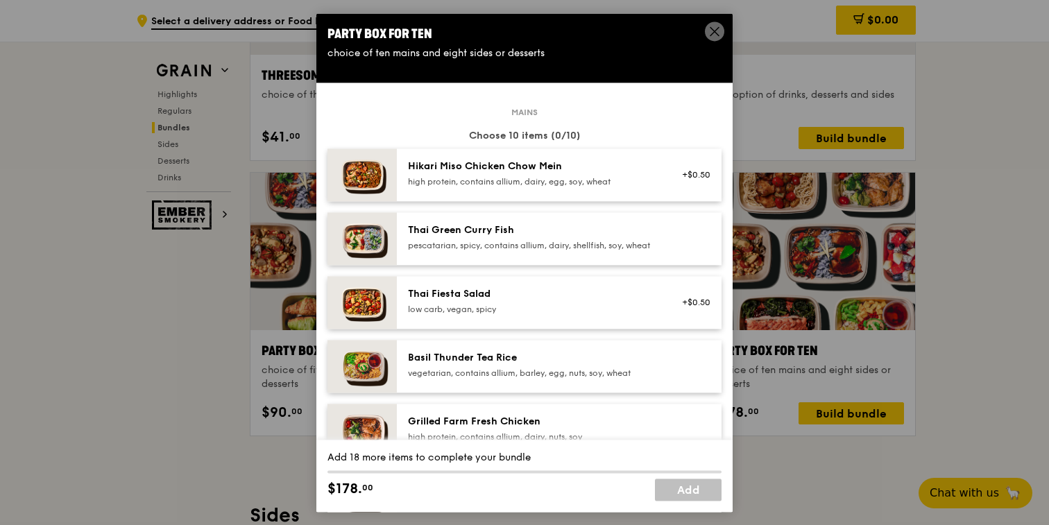
click at [622, 251] on div "pescatarian, spicy, contains allium, dairy, shellfish, soy, wheat" at bounding box center [532, 245] width 249 height 11
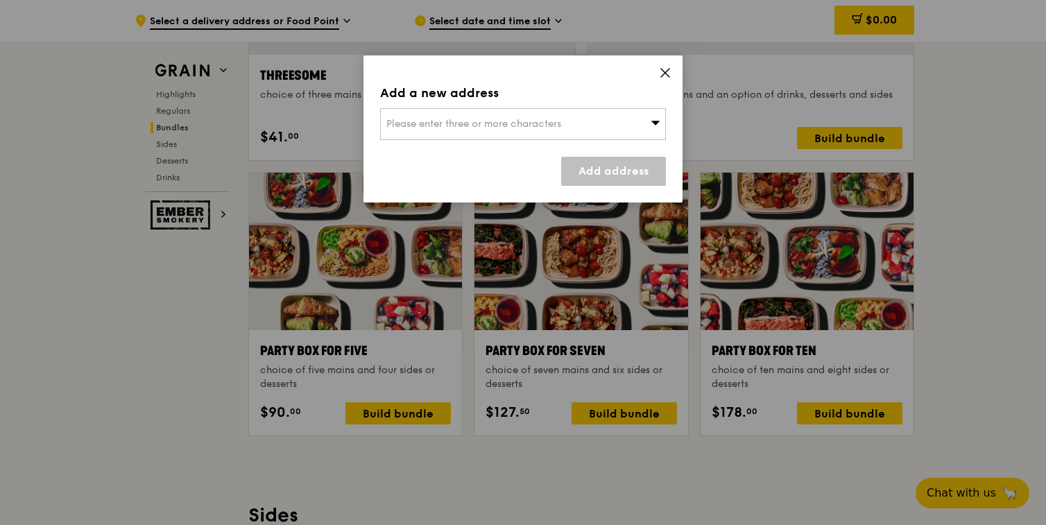
click at [668, 70] on icon at bounding box center [665, 73] width 8 height 8
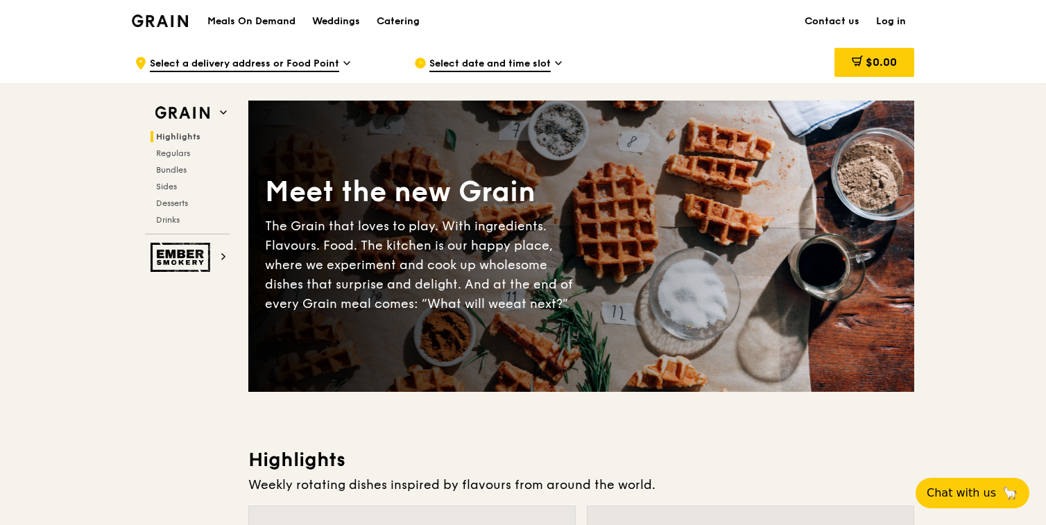
click at [658, 63] on div "Select date and time slot" at bounding box center [542, 63] width 257 height 42
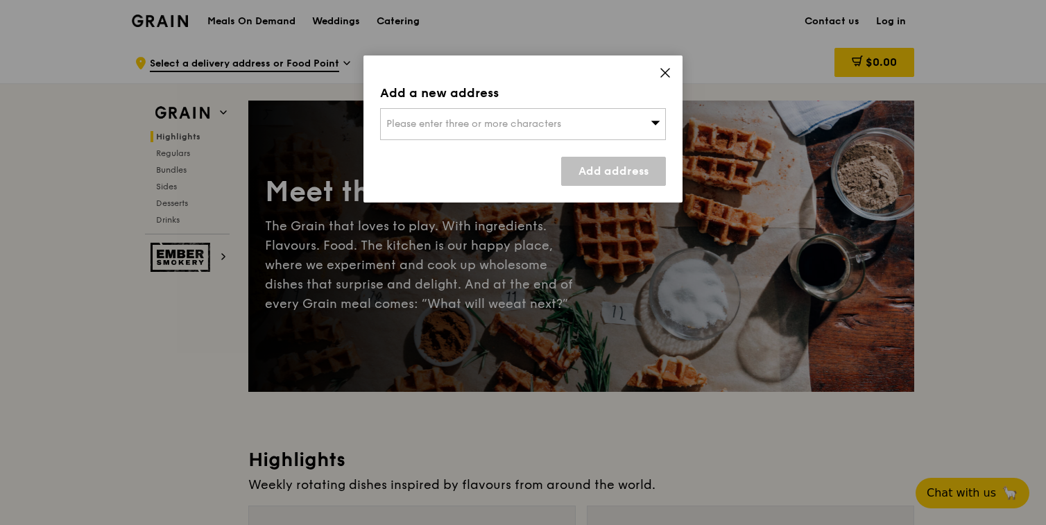
click at [667, 75] on icon at bounding box center [665, 73] width 8 height 8
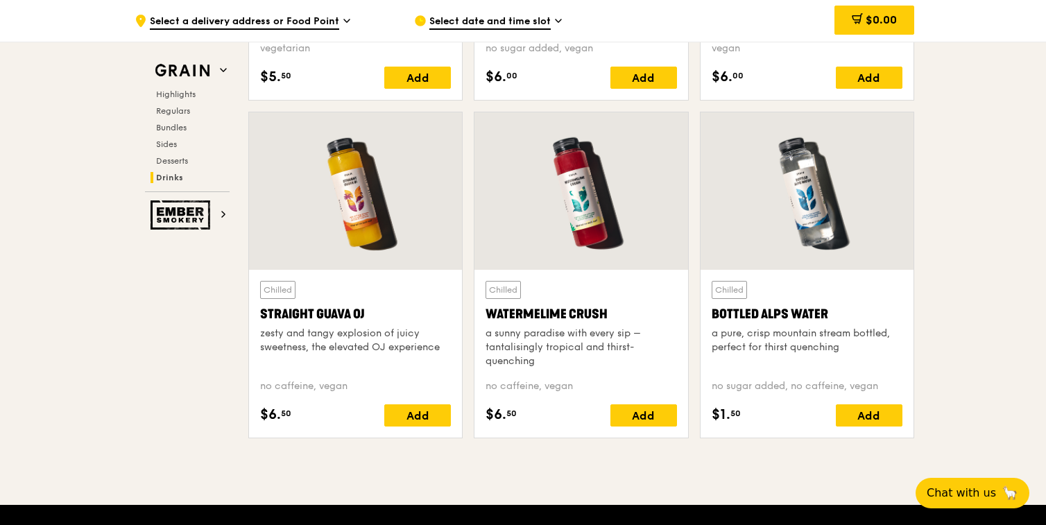
scroll to position [5436, 0]
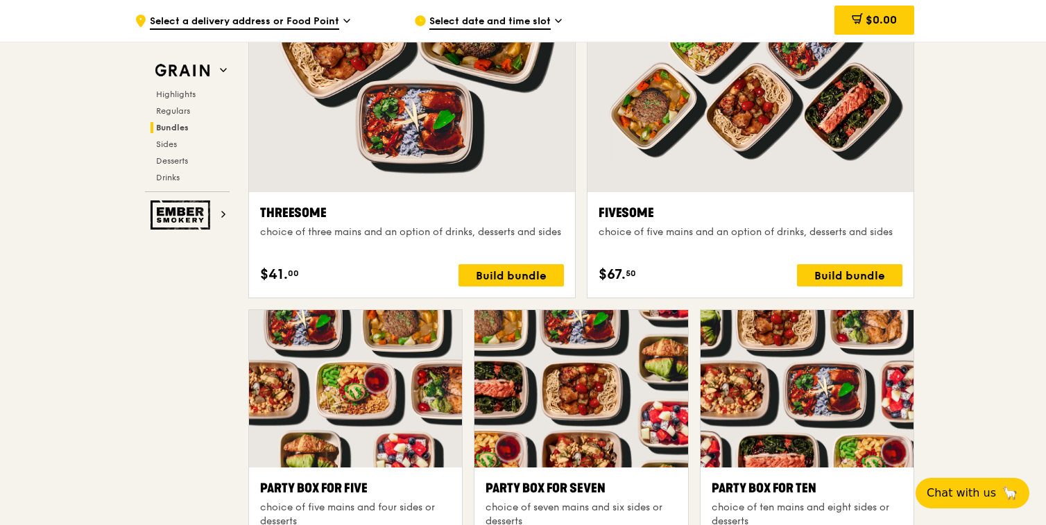
click at [961, 283] on div ".cls-1 { fill: none; stroke: #fff; stroke-linecap: round; stroke-linejoin: roun…" at bounding box center [523, 471] width 1046 height 5845
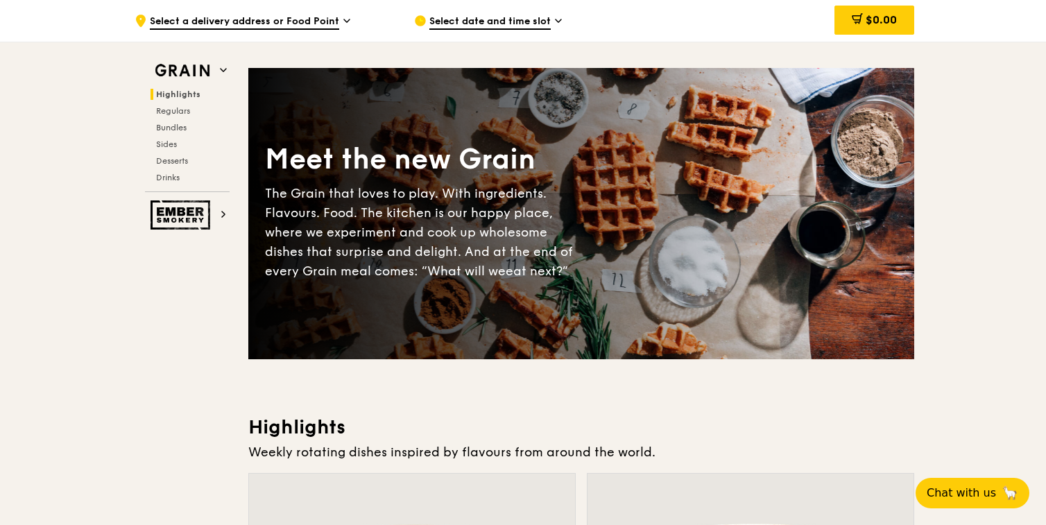
scroll to position [0, 0]
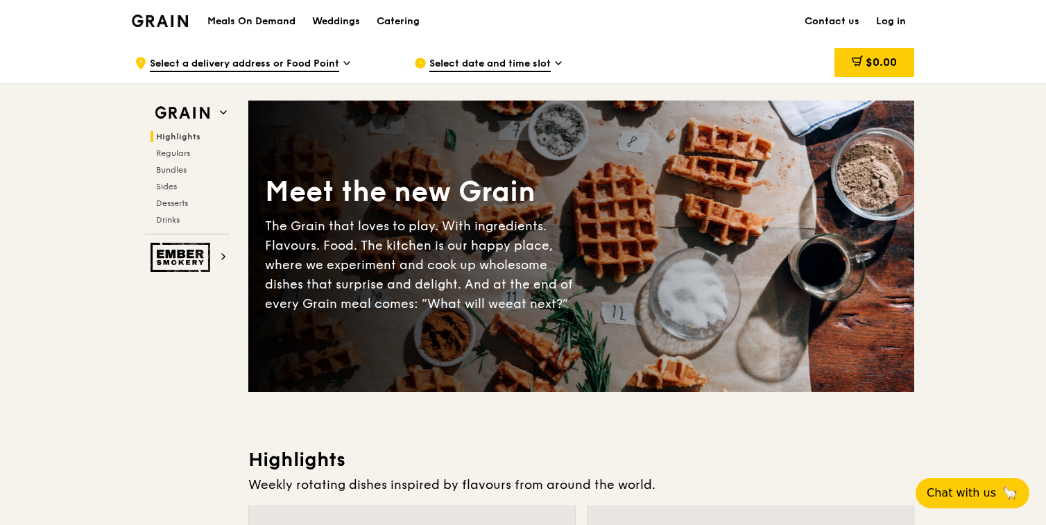
click at [223, 257] on icon at bounding box center [223, 257] width 3 height 6
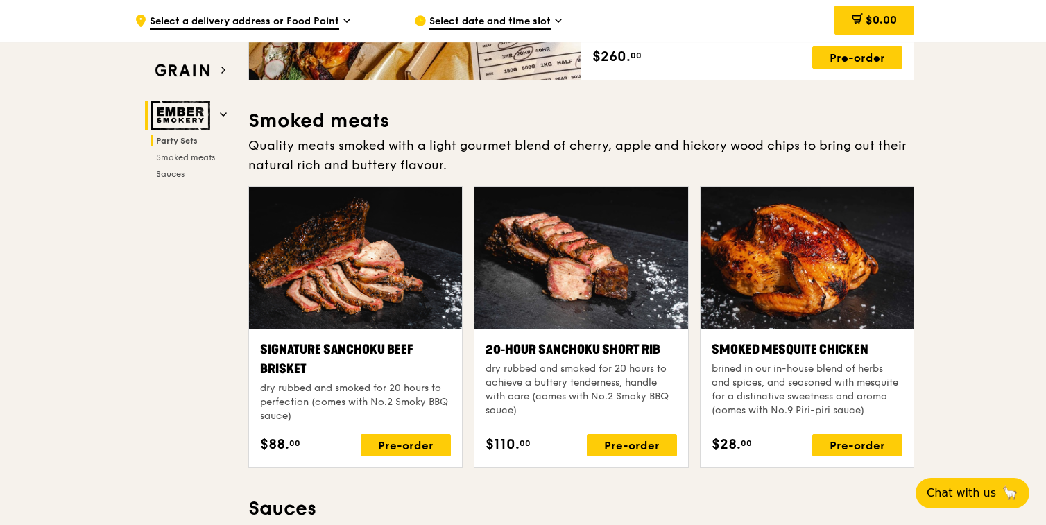
scroll to position [322, 0]
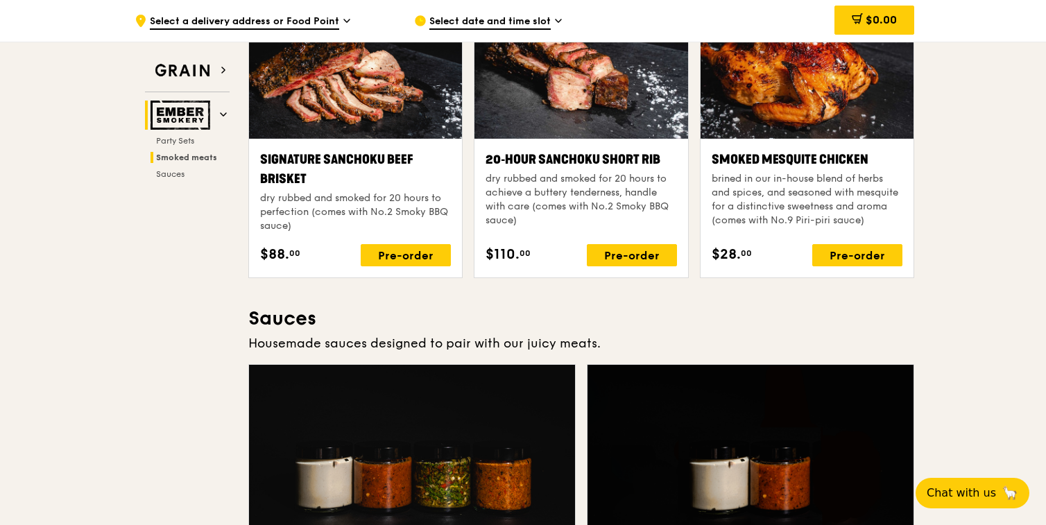
scroll to position [512, 0]
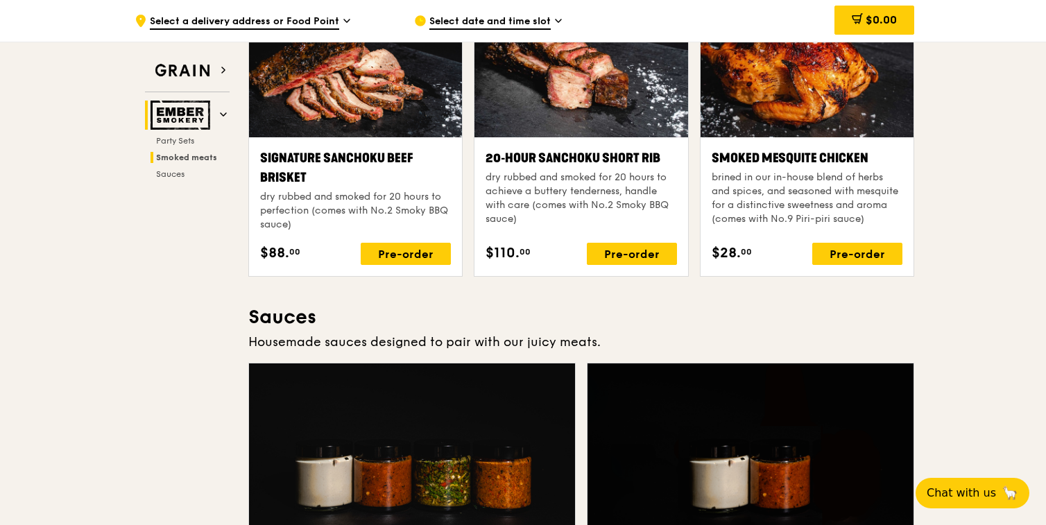
click at [974, 237] on div ".cls-1 { fill: none; stroke: #fff; stroke-linecap: round; stroke-linejoin: roun…" at bounding box center [523, 441] width 1046 height 1823
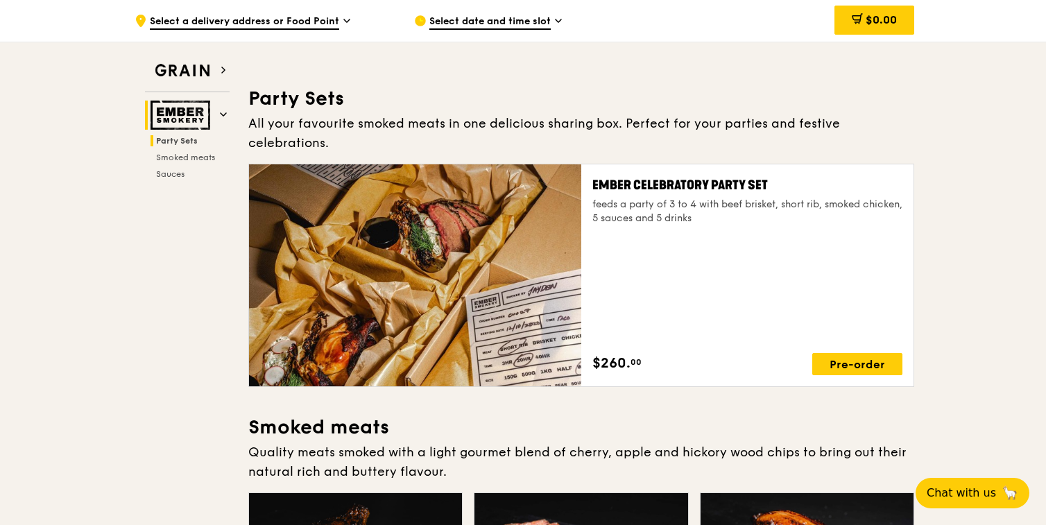
scroll to position [0, 0]
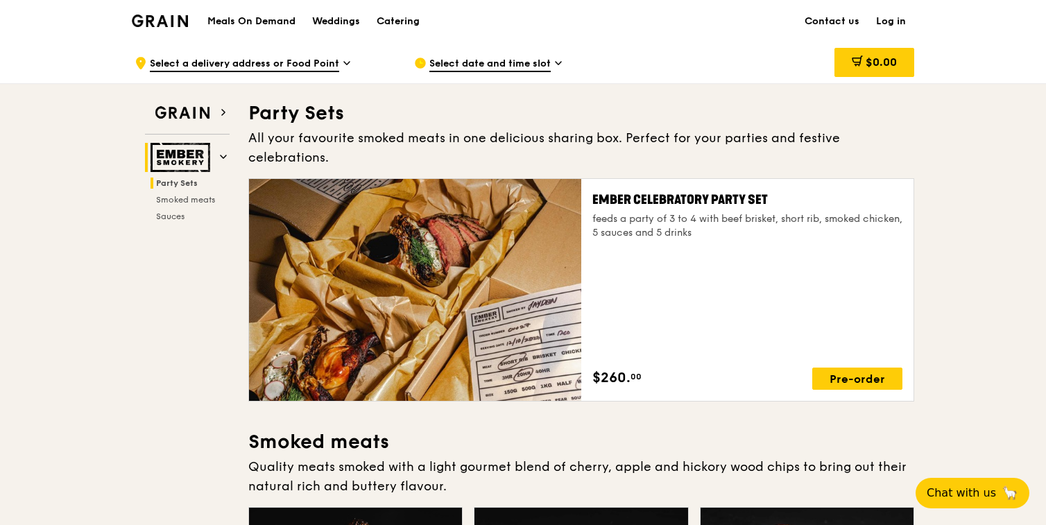
click at [203, 185] on h2 "Party Sets" at bounding box center [190, 183] width 79 height 11
click at [269, 25] on h1 "Meals On Demand" at bounding box center [251, 22] width 88 height 14
click at [417, 22] on div "Catering" at bounding box center [398, 22] width 43 height 42
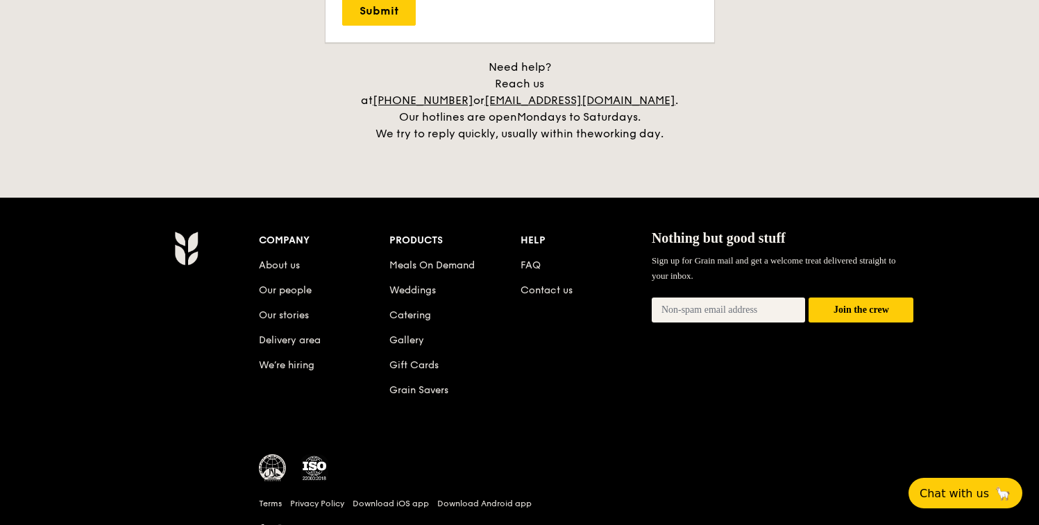
scroll to position [3237, 0]
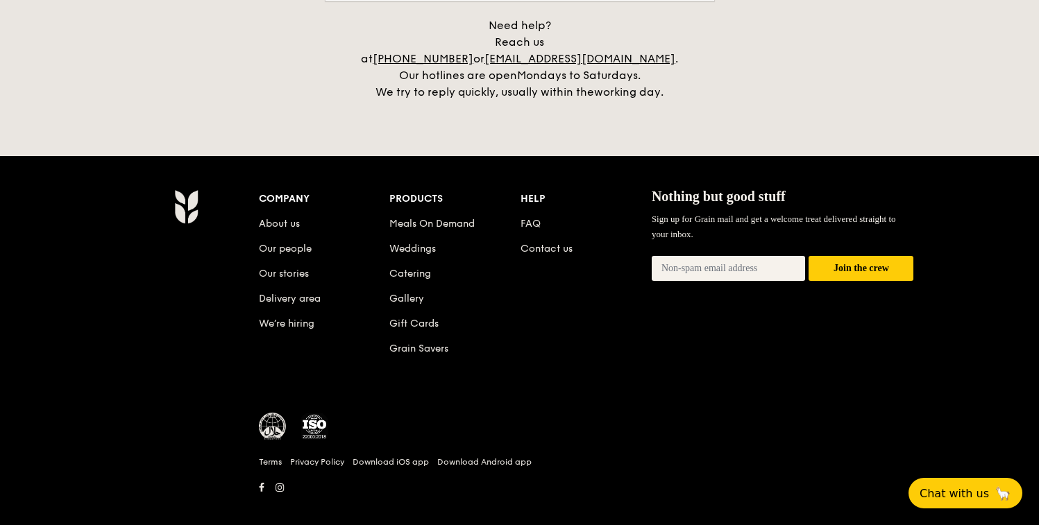
click at [269, 418] on img at bounding box center [273, 427] width 28 height 28
click at [272, 424] on div at bounding box center [273, 429] width 28 height 32
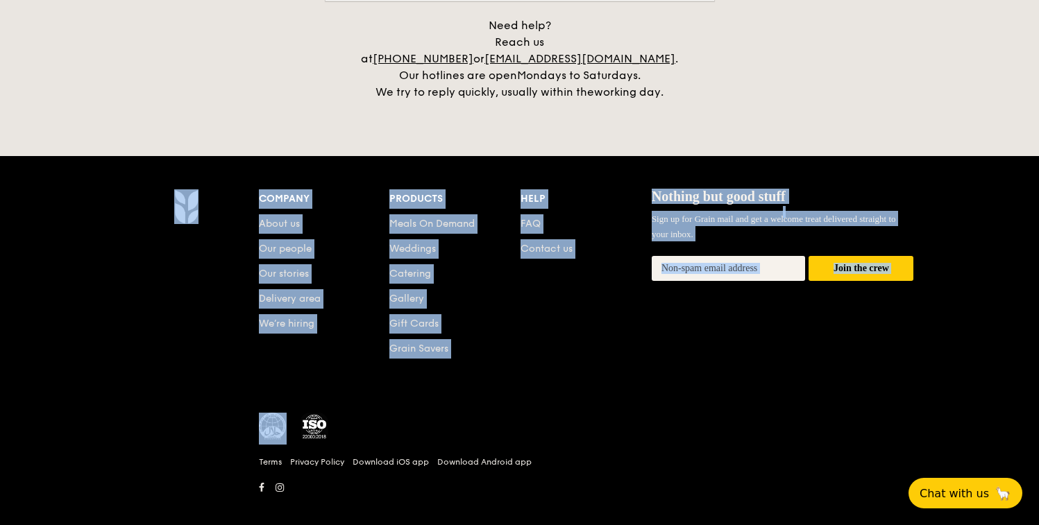
drag, startPoint x: 244, startPoint y: 389, endPoint x: 289, endPoint y: 421, distance: 55.2
click at [289, 422] on div "Company About us Our people Our stories Delivery area We’re hiring Products Mea…" at bounding box center [519, 348] width 799 height 319
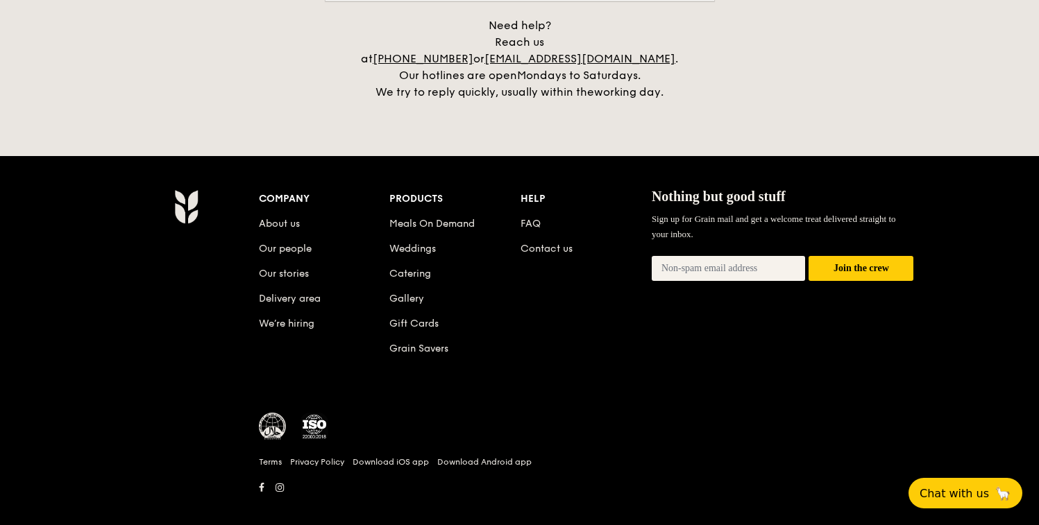
click at [419, 413] on div at bounding box center [586, 433] width 655 height 40
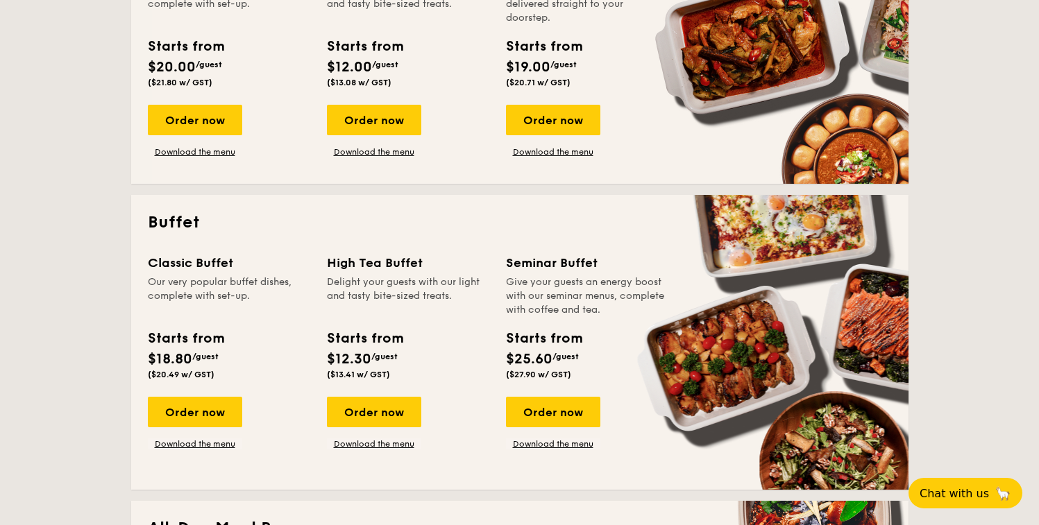
scroll to position [0, 0]
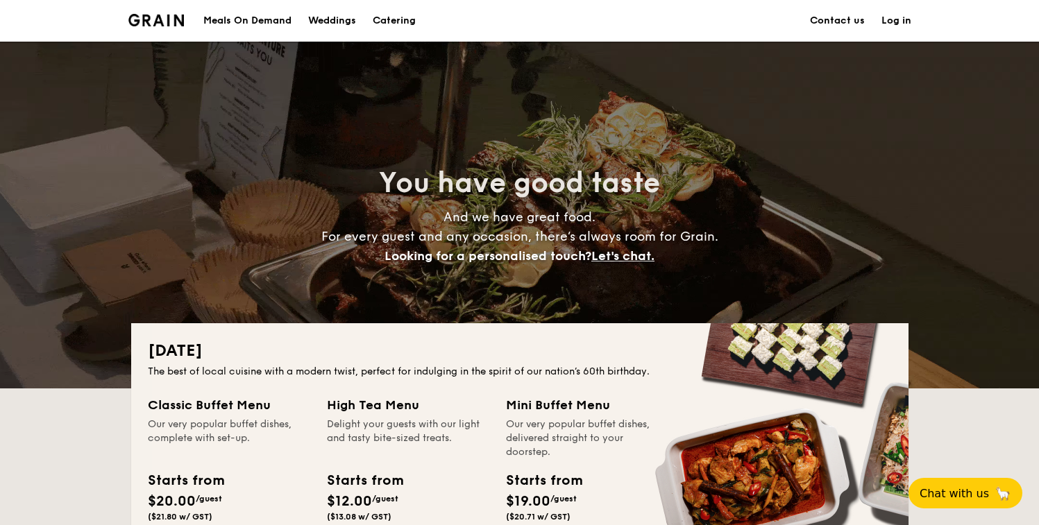
click at [824, 30] on link "Contact us" at bounding box center [837, 21] width 55 height 42
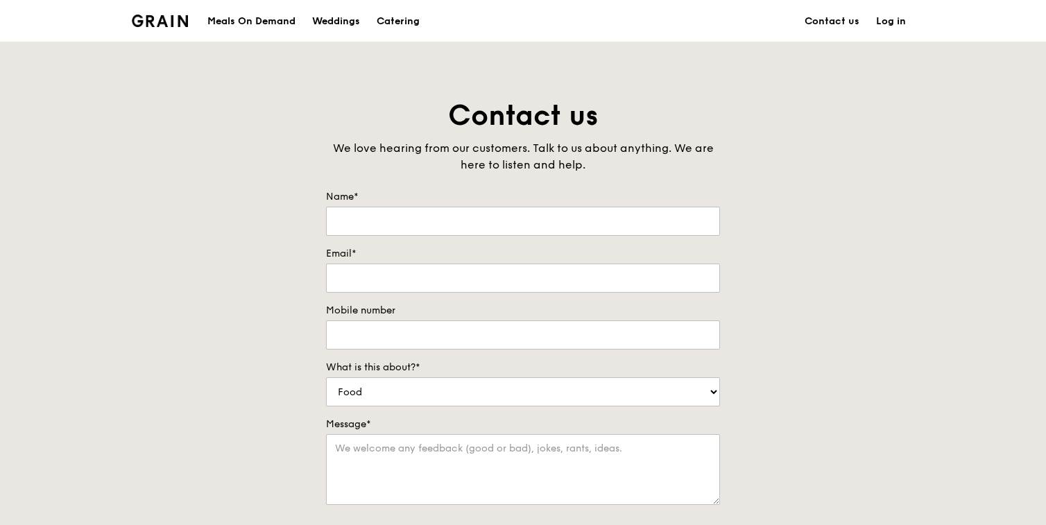
click at [155, 28] on div "Grain logo" at bounding box center [160, 20] width 56 height 42
